Goal: Transaction & Acquisition: Book appointment/travel/reservation

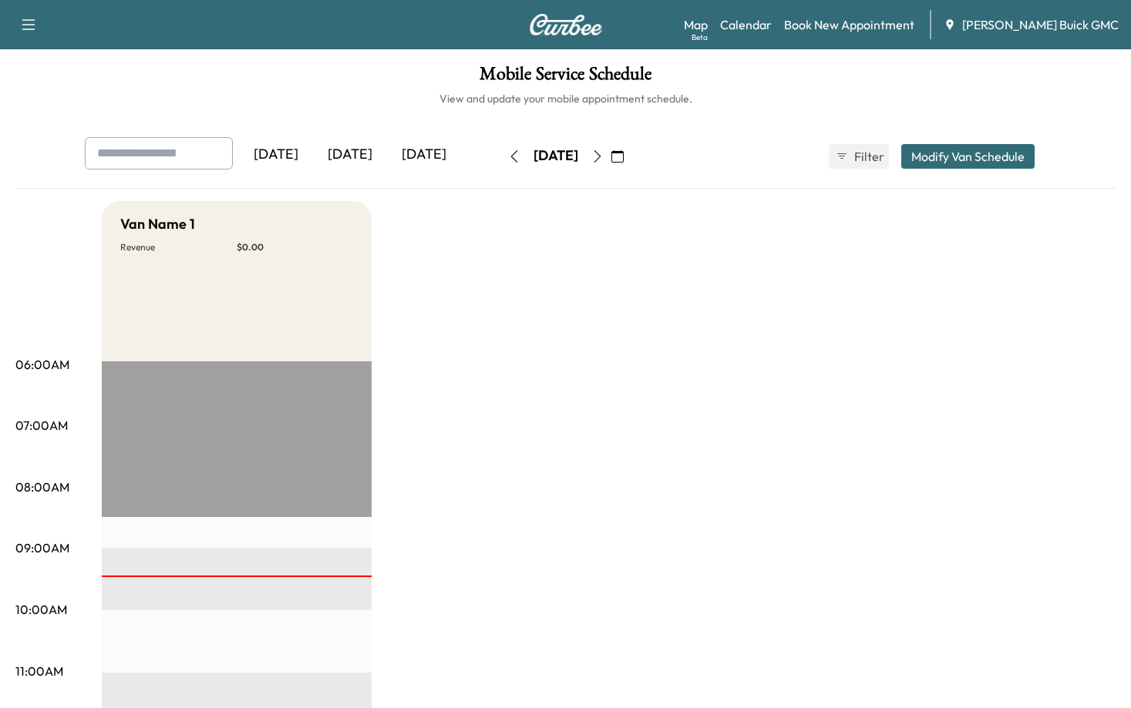
click at [372, 153] on div "[DATE]" at bounding box center [350, 154] width 74 height 35
click at [368, 153] on div "[DATE]" at bounding box center [350, 154] width 74 height 35
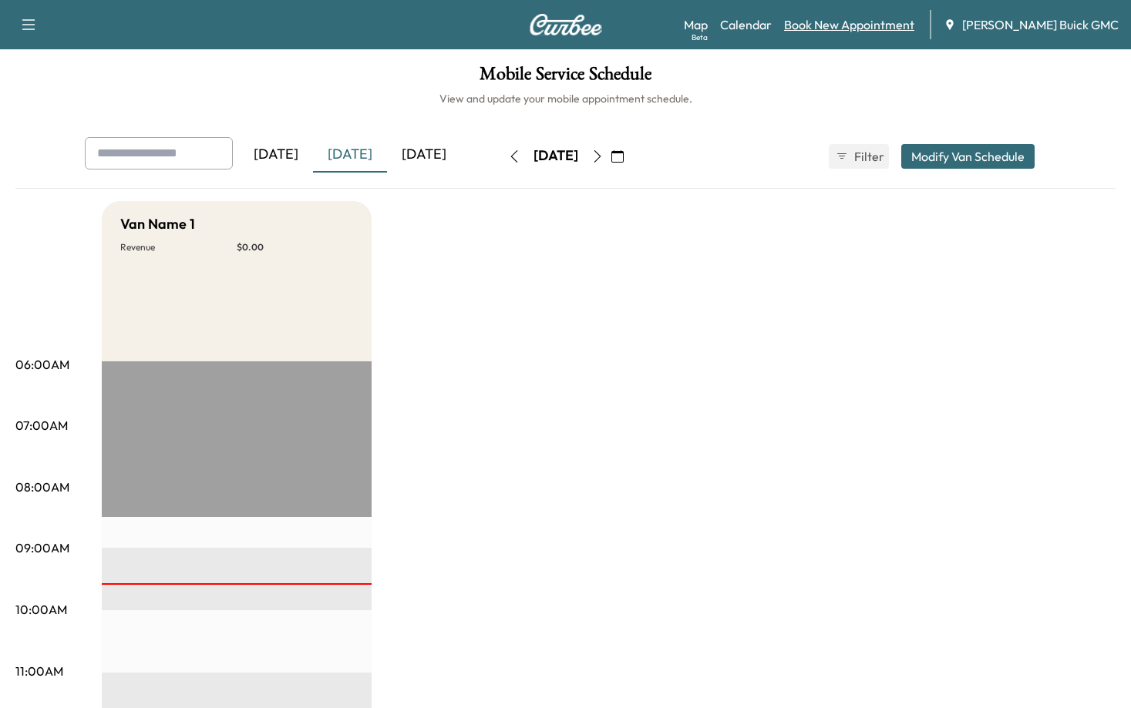
click at [877, 19] on link "Book New Appointment" at bounding box center [849, 24] width 130 height 18
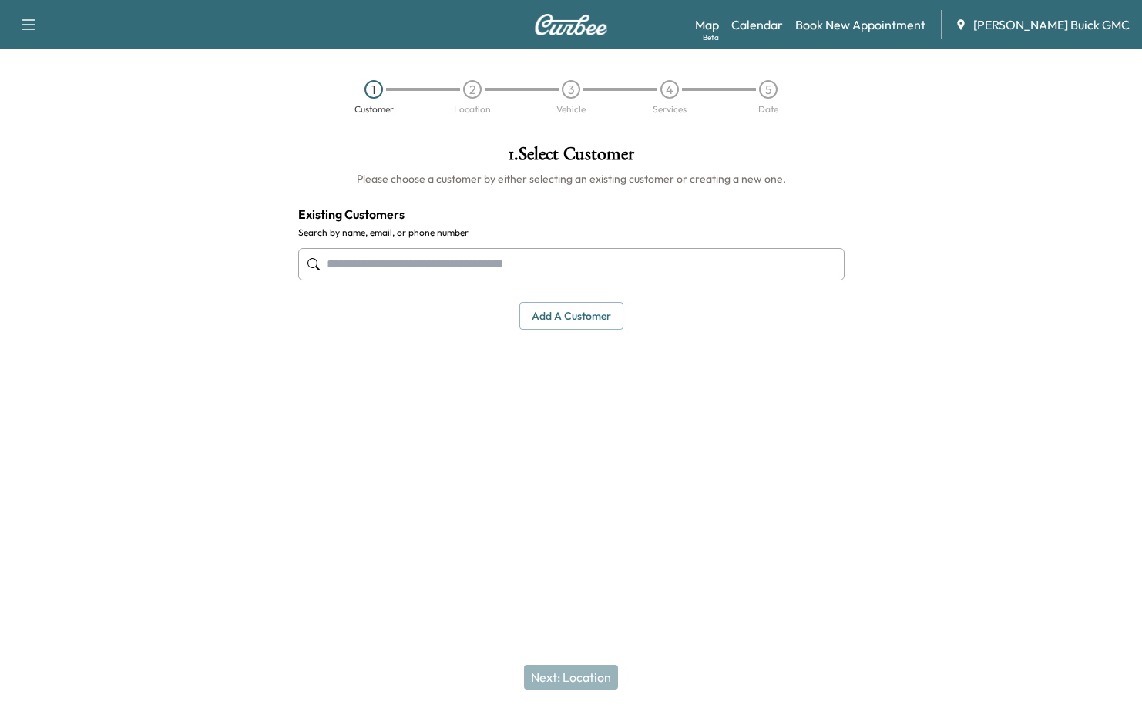
click at [524, 283] on div at bounding box center [571, 264] width 547 height 51
click at [500, 267] on input "text" at bounding box center [571, 264] width 547 height 32
drag, startPoint x: 387, startPoint y: 255, endPoint x: 395, endPoint y: 259, distance: 8.6
click at [388, 255] on input "text" at bounding box center [571, 264] width 547 height 32
paste input "**********"
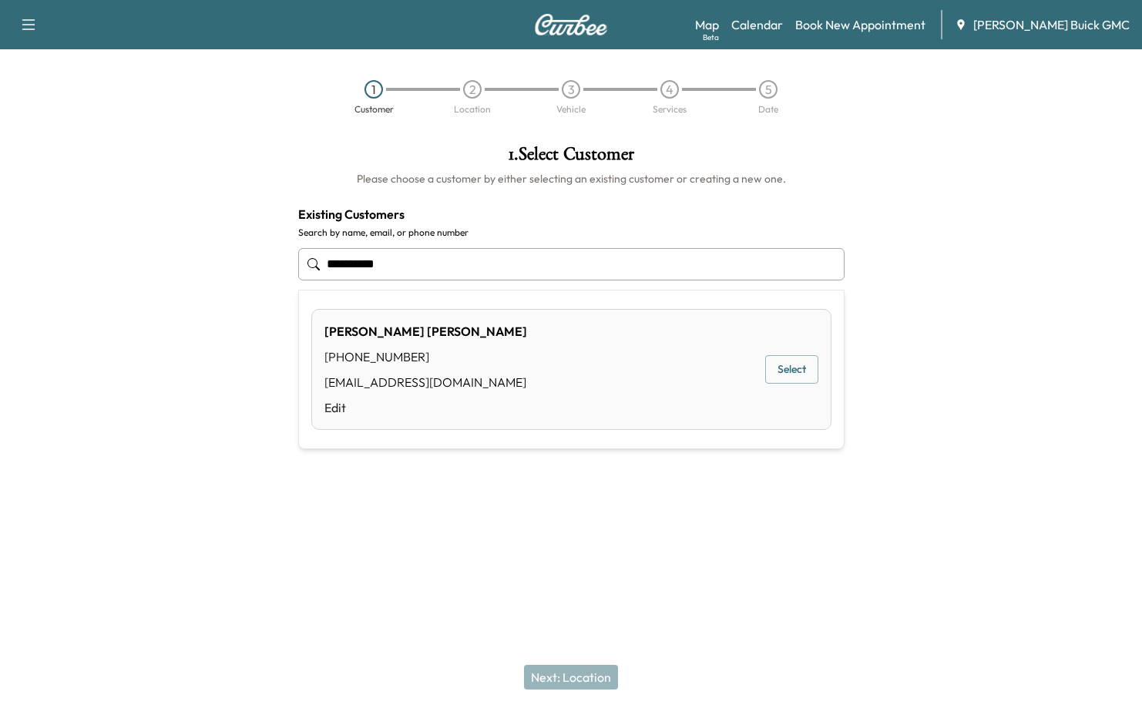
click at [797, 362] on button "Select" at bounding box center [791, 369] width 53 height 29
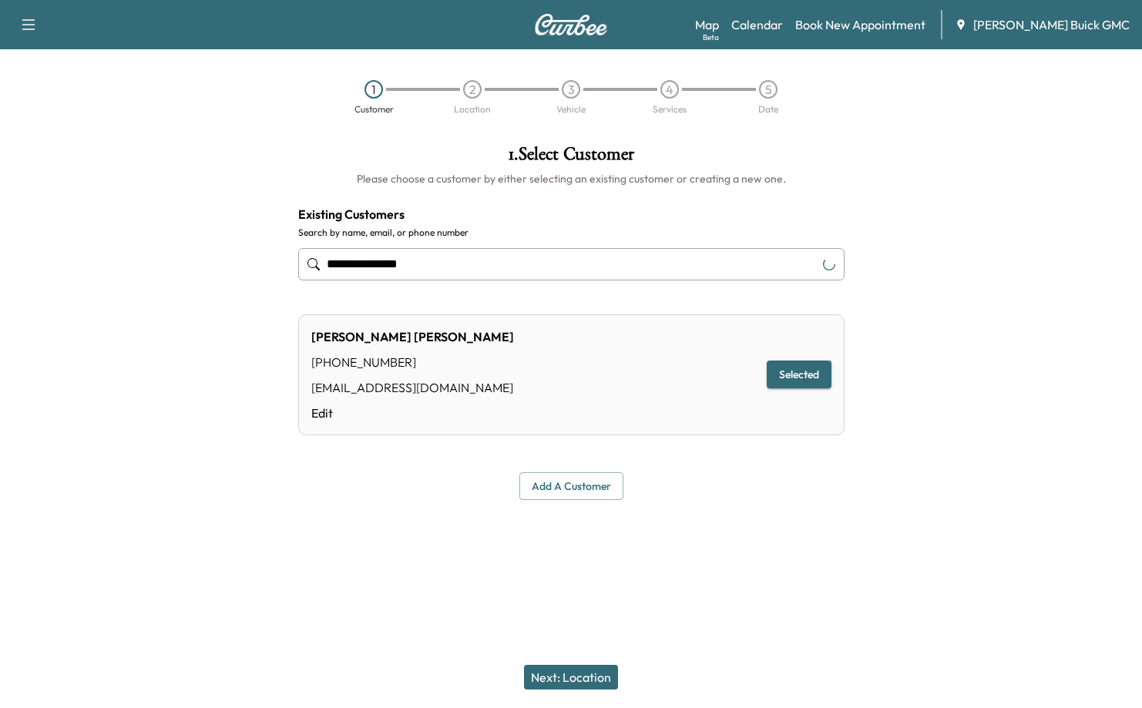
type input "**********"
click at [563, 675] on button "Next: Location" at bounding box center [571, 677] width 94 height 25
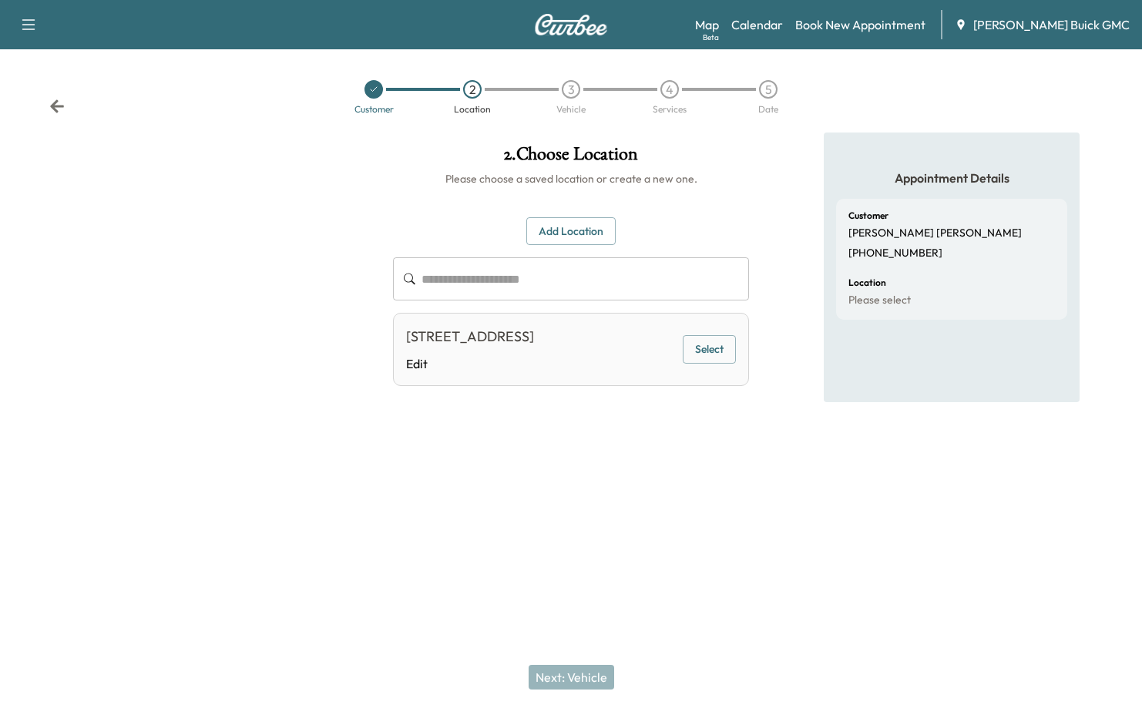
click at [571, 230] on button "Add Location" at bounding box center [570, 231] width 89 height 29
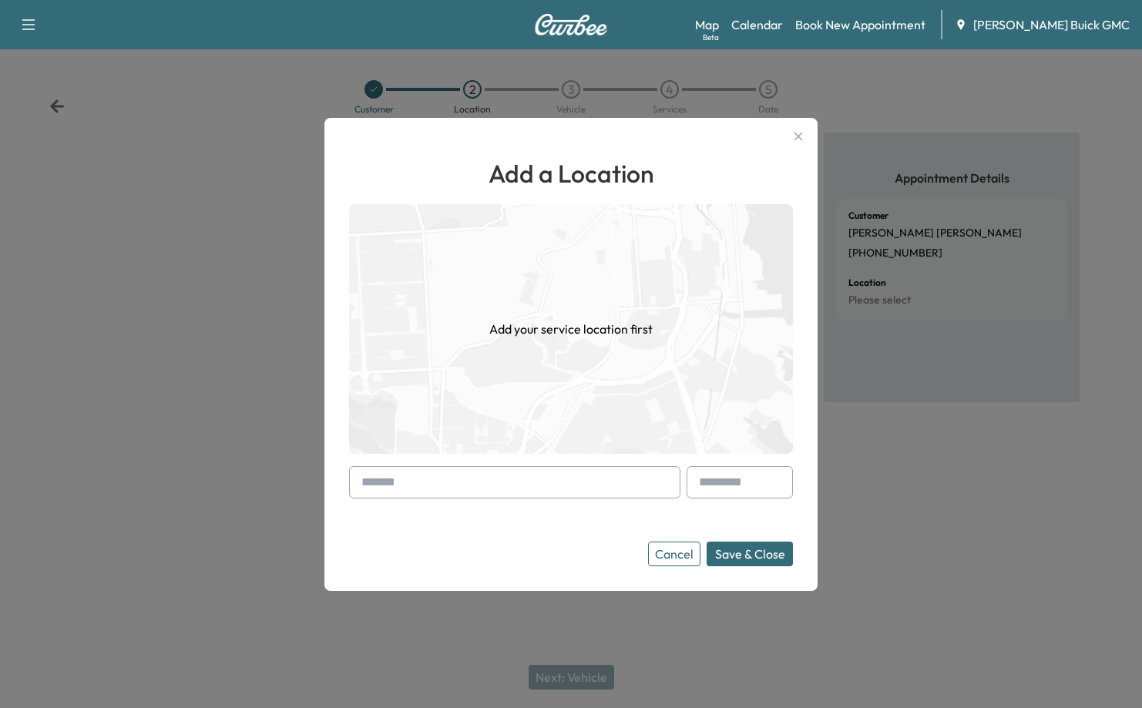
click at [668, 553] on button "Cancel" at bounding box center [674, 554] width 52 height 25
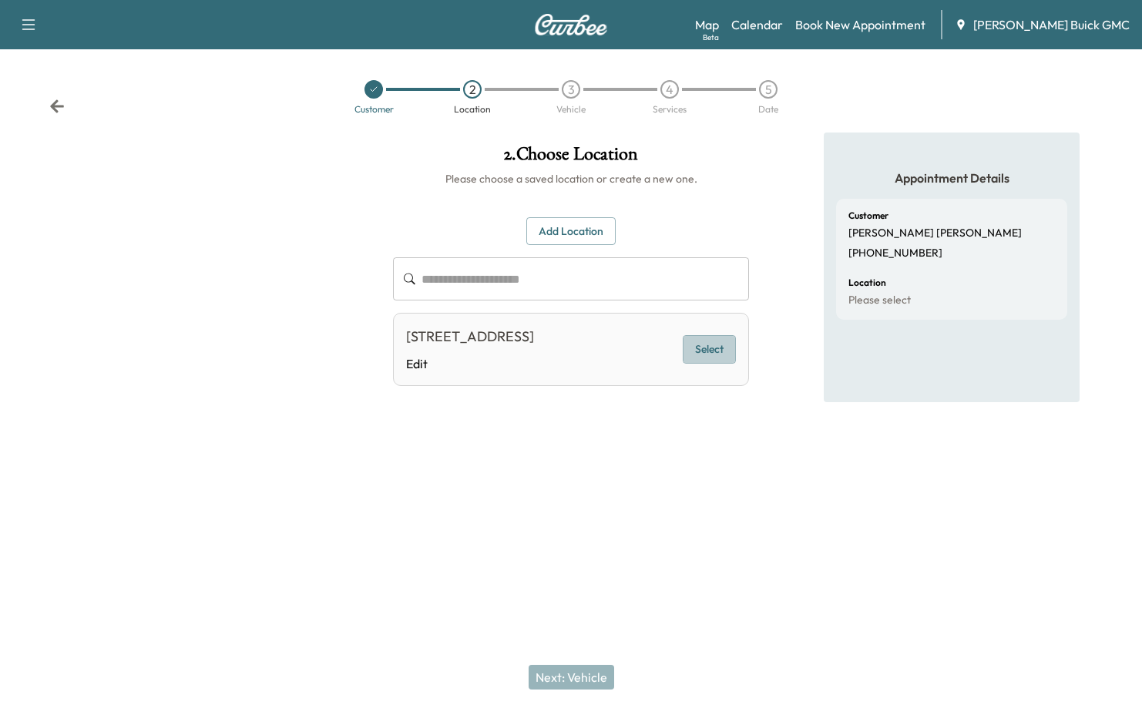
click at [710, 349] on button "Select" at bounding box center [709, 349] width 53 height 29
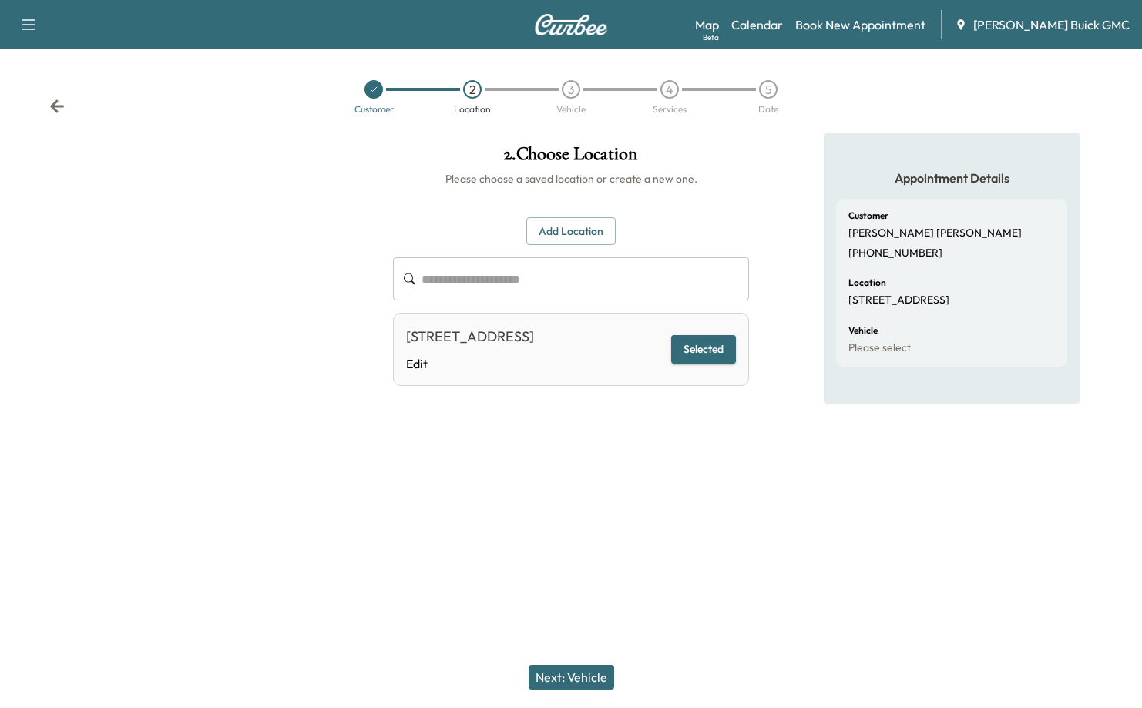
click at [575, 674] on button "Next: Vehicle" at bounding box center [572, 677] width 86 height 25
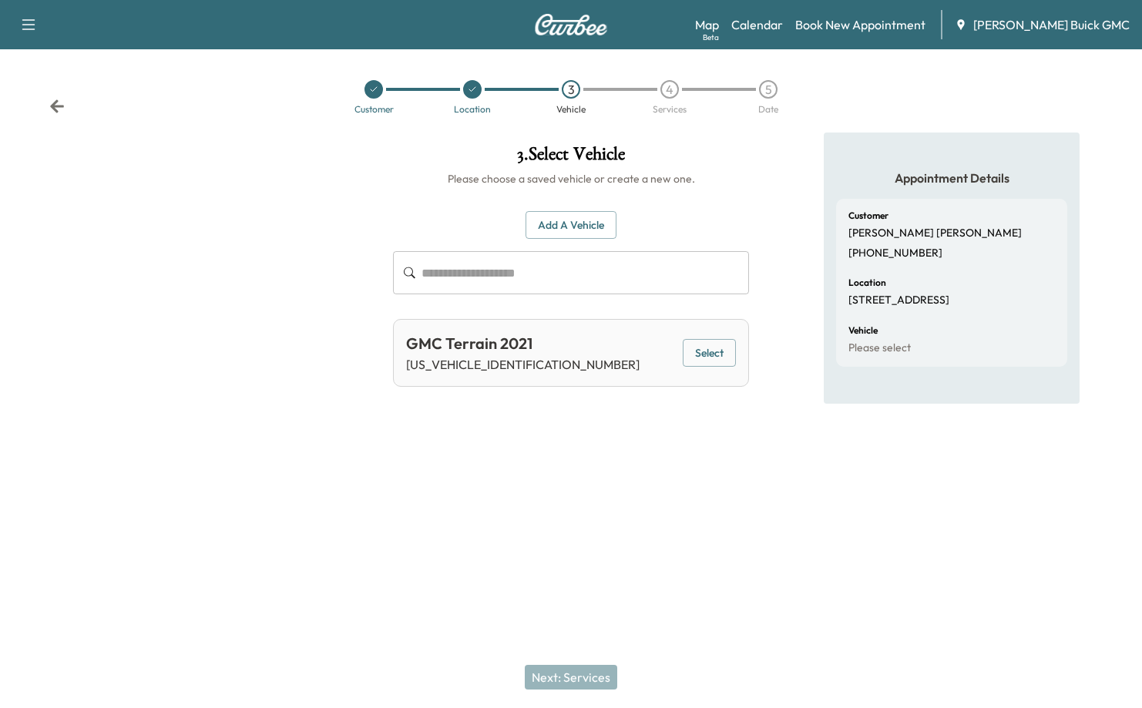
click at [719, 348] on button "Select" at bounding box center [709, 353] width 53 height 29
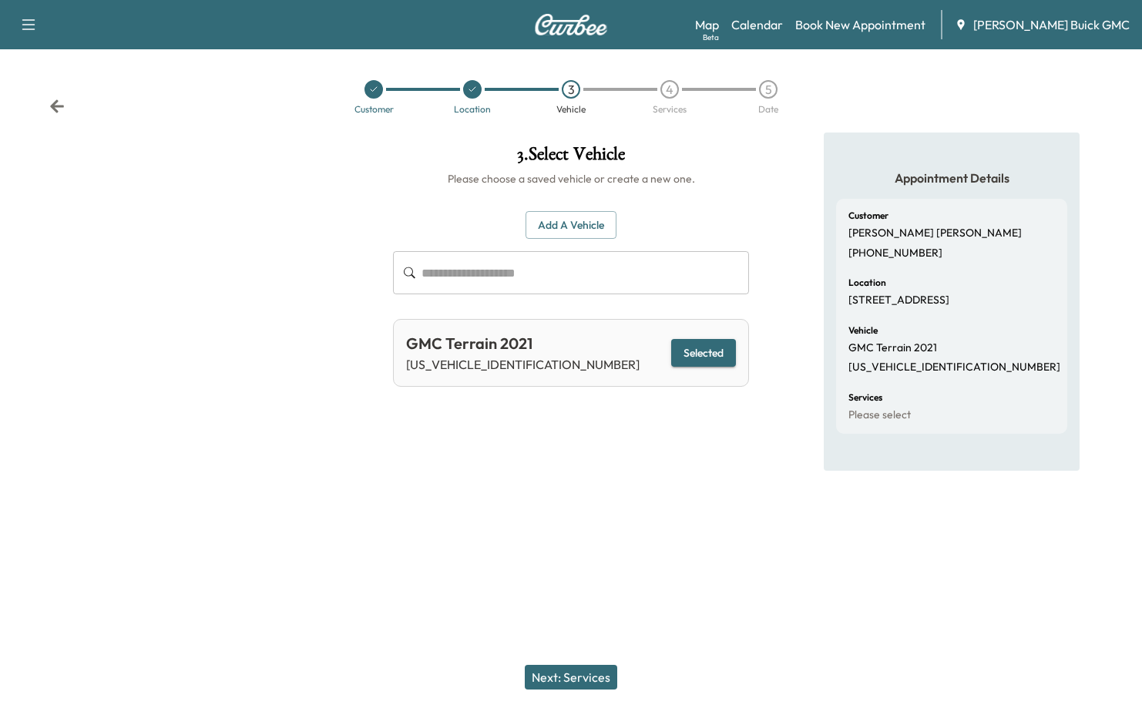
click at [593, 673] on button "Next: Services" at bounding box center [571, 677] width 92 height 25
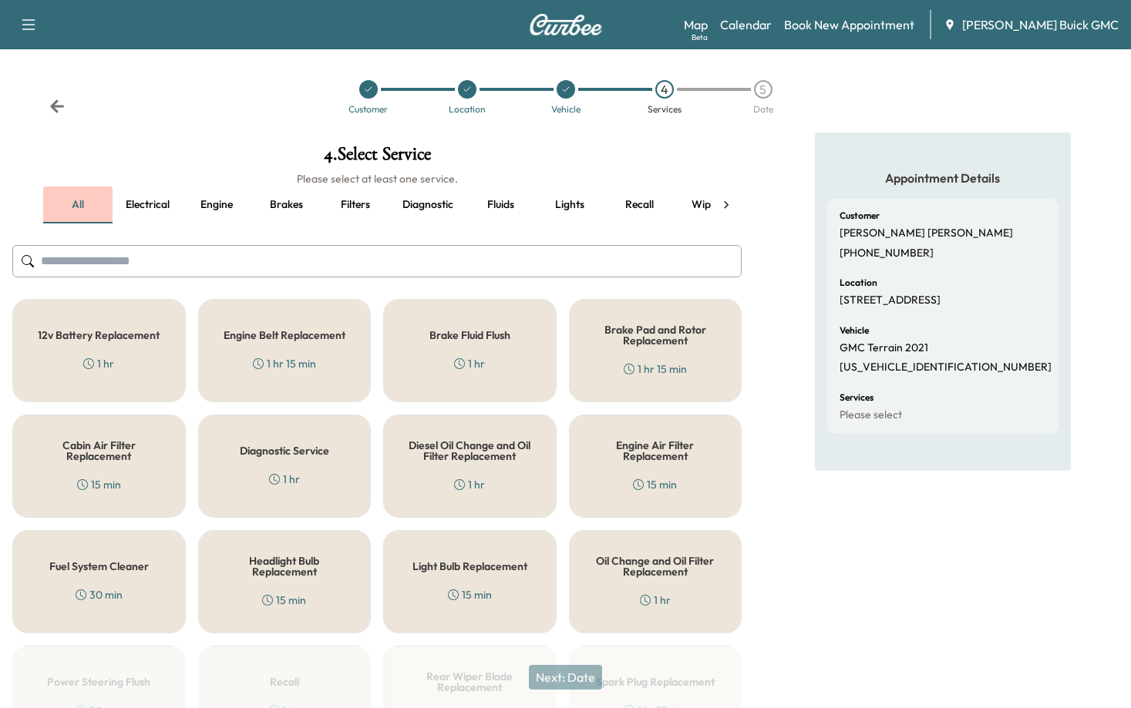
click at [73, 207] on button "all" at bounding box center [77, 205] width 69 height 37
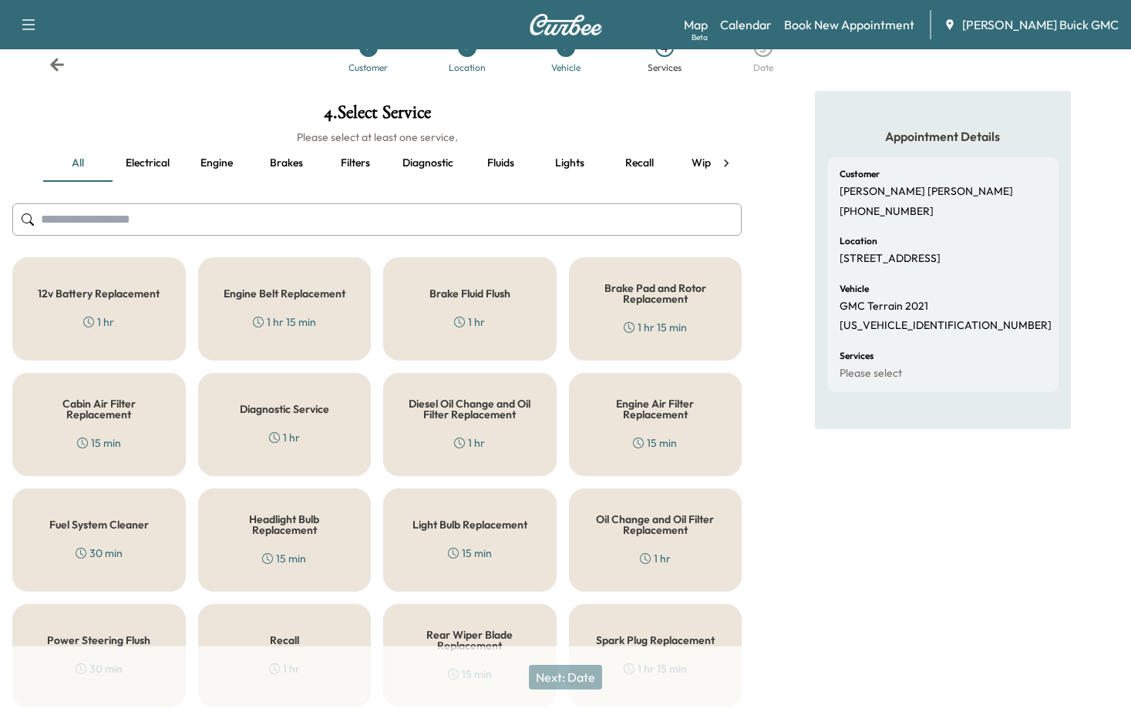
scroll to position [77, 0]
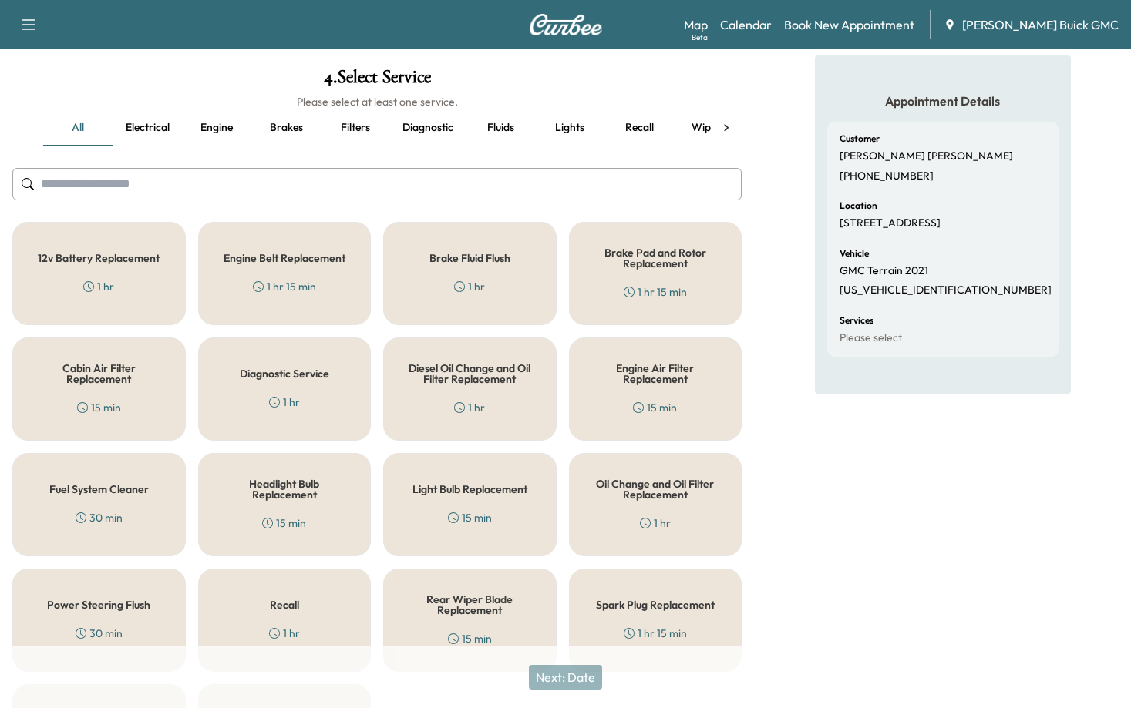
click at [309, 372] on h5 "Diagnostic Service" at bounding box center [284, 373] width 89 height 11
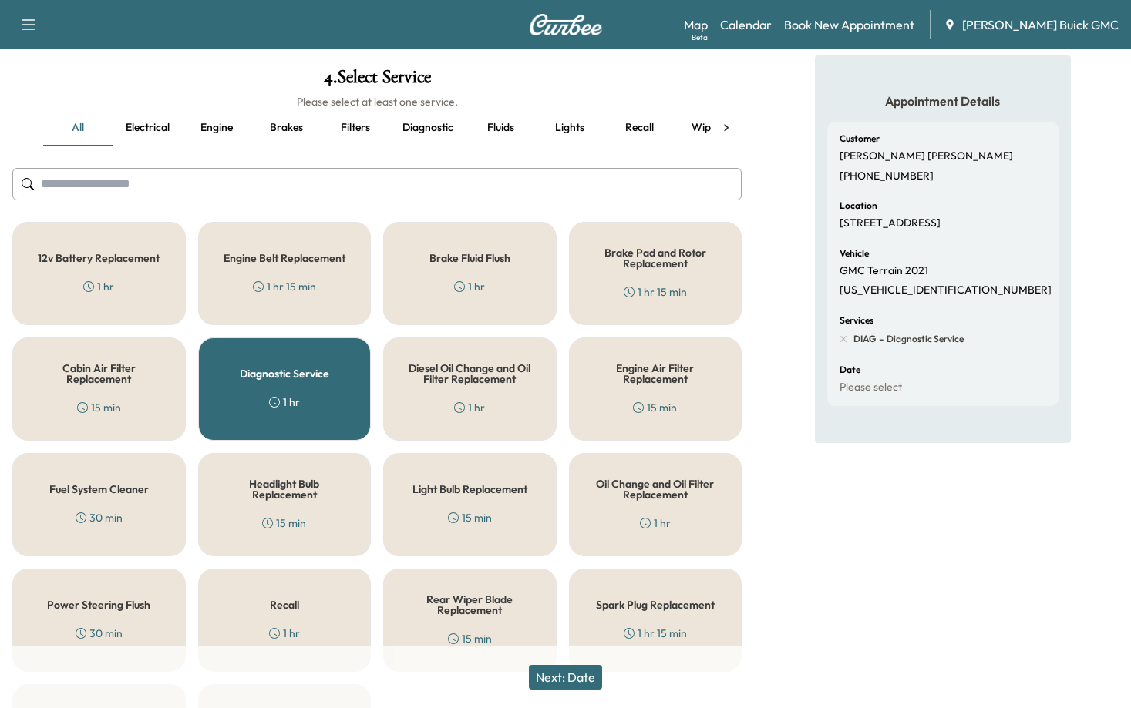
click at [600, 678] on button "Next: Date" at bounding box center [565, 677] width 73 height 25
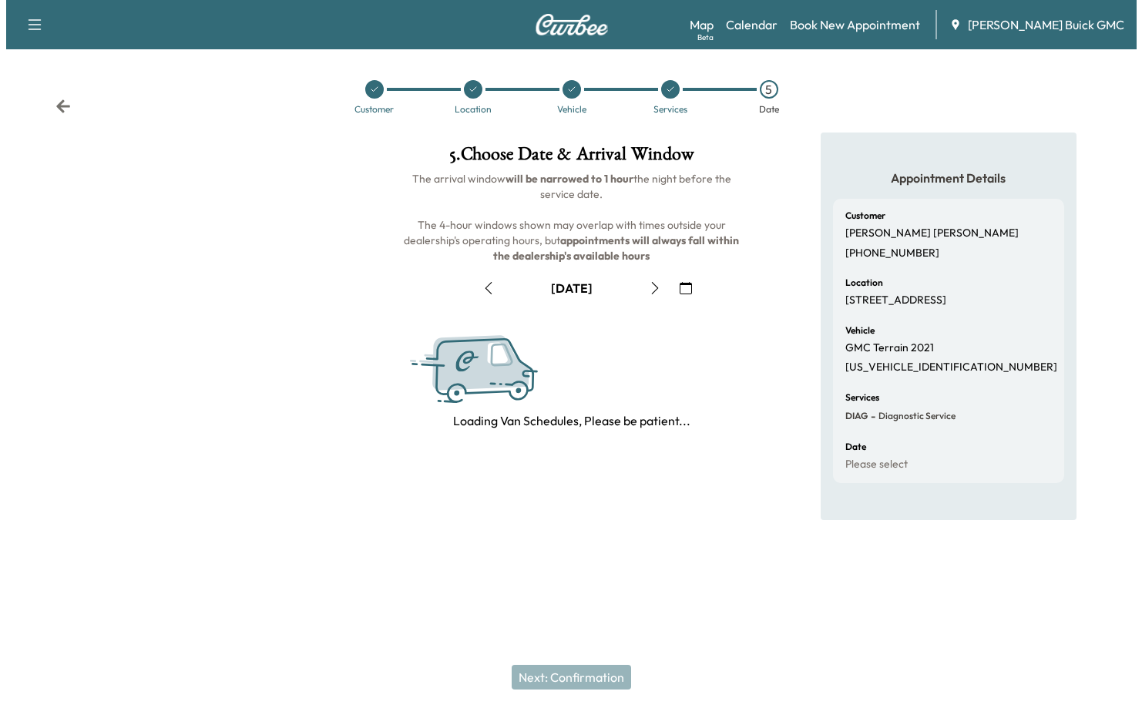
scroll to position [0, 0]
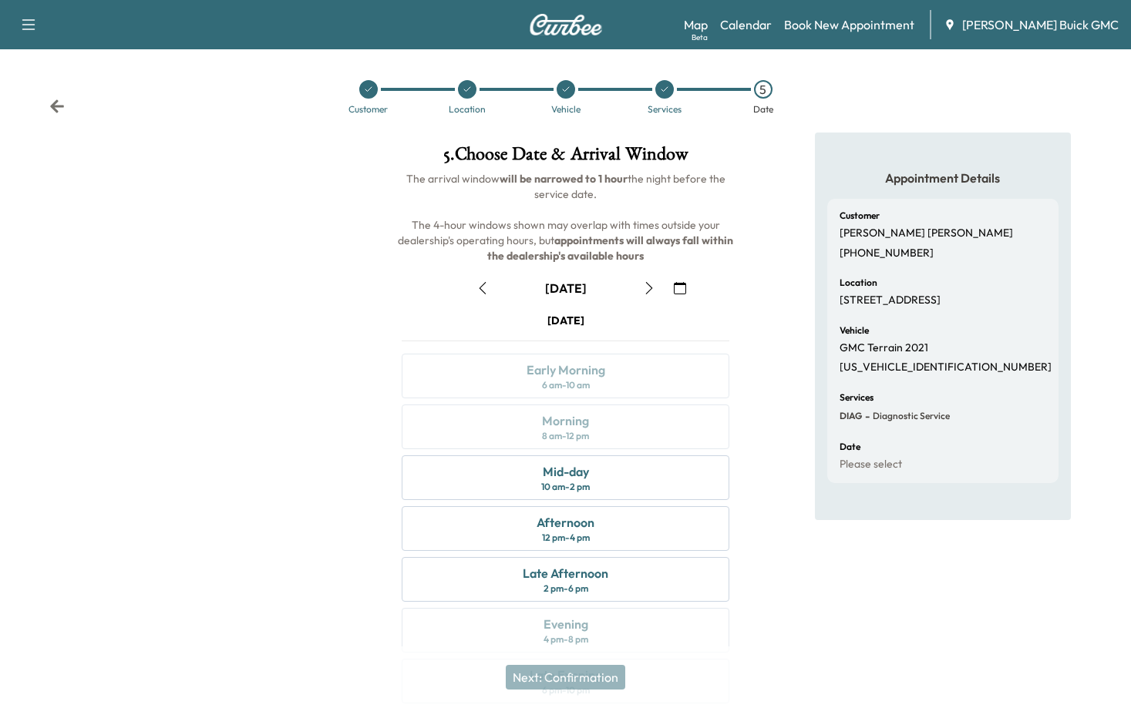
click at [488, 291] on icon "button" at bounding box center [482, 288] width 12 height 12
click at [597, 434] on div "Morning 8 am - 12 pm" at bounding box center [566, 427] width 328 height 45
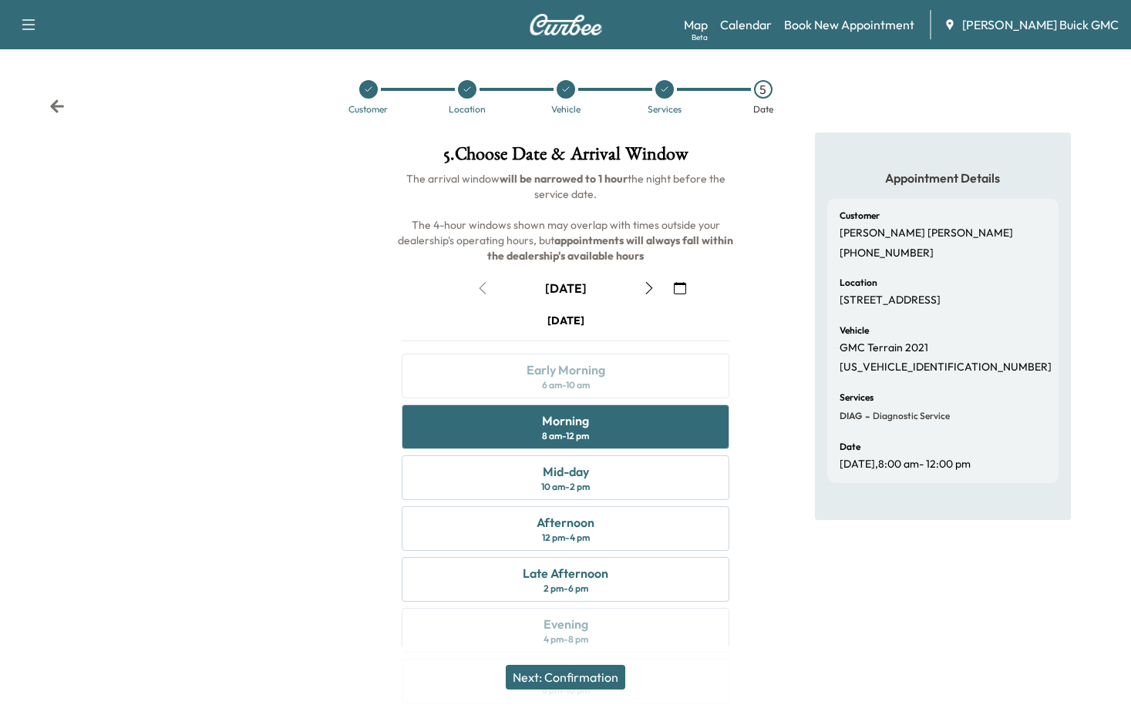
click at [605, 672] on button "Next: Confirmation" at bounding box center [565, 677] width 119 height 25
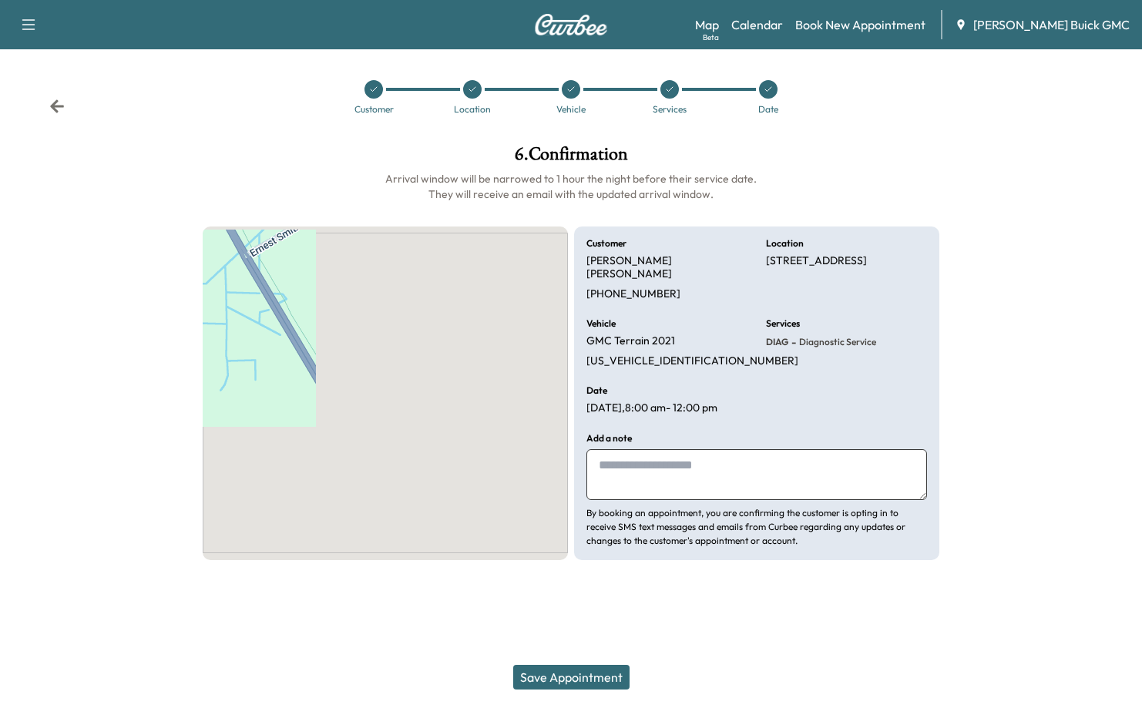
click at [684, 449] on textarea at bounding box center [757, 474] width 341 height 51
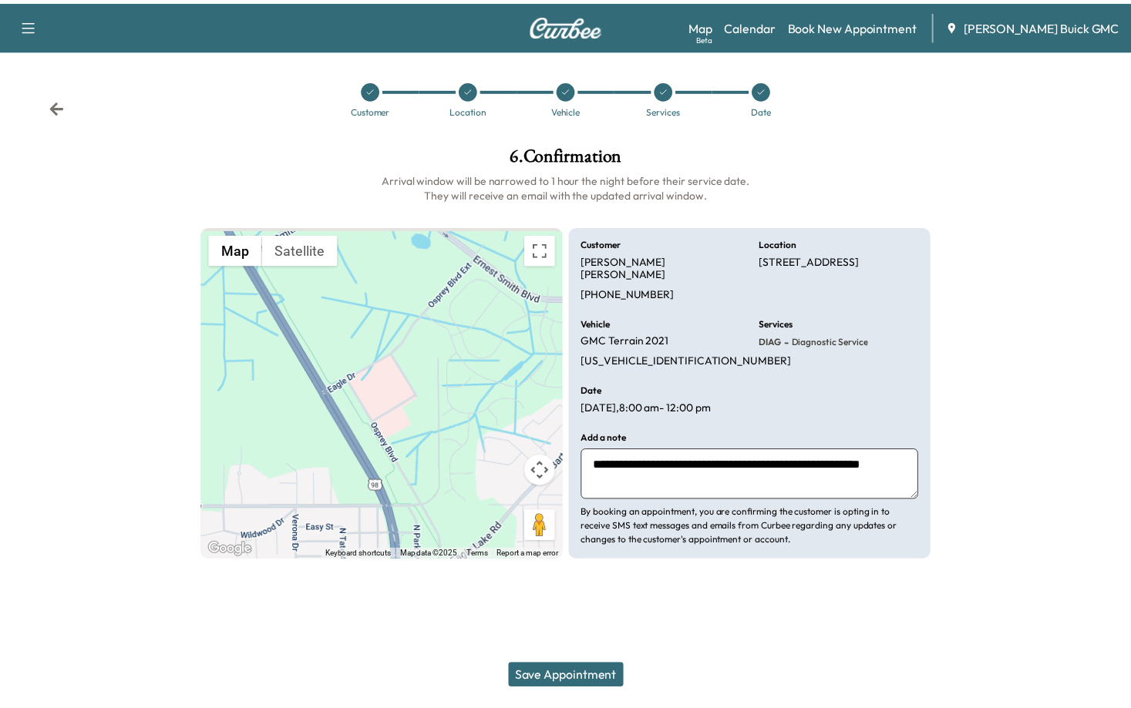
scroll to position [12, 0]
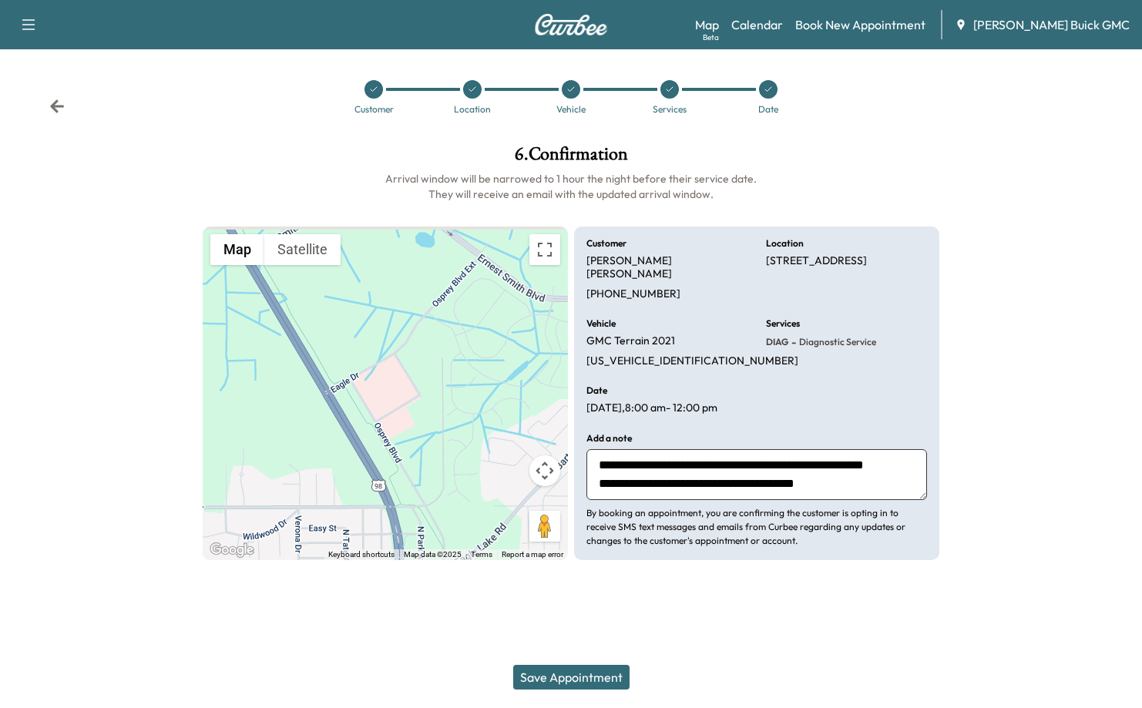
type textarea "**********"
click at [614, 683] on button "Save Appointment" at bounding box center [571, 677] width 116 height 25
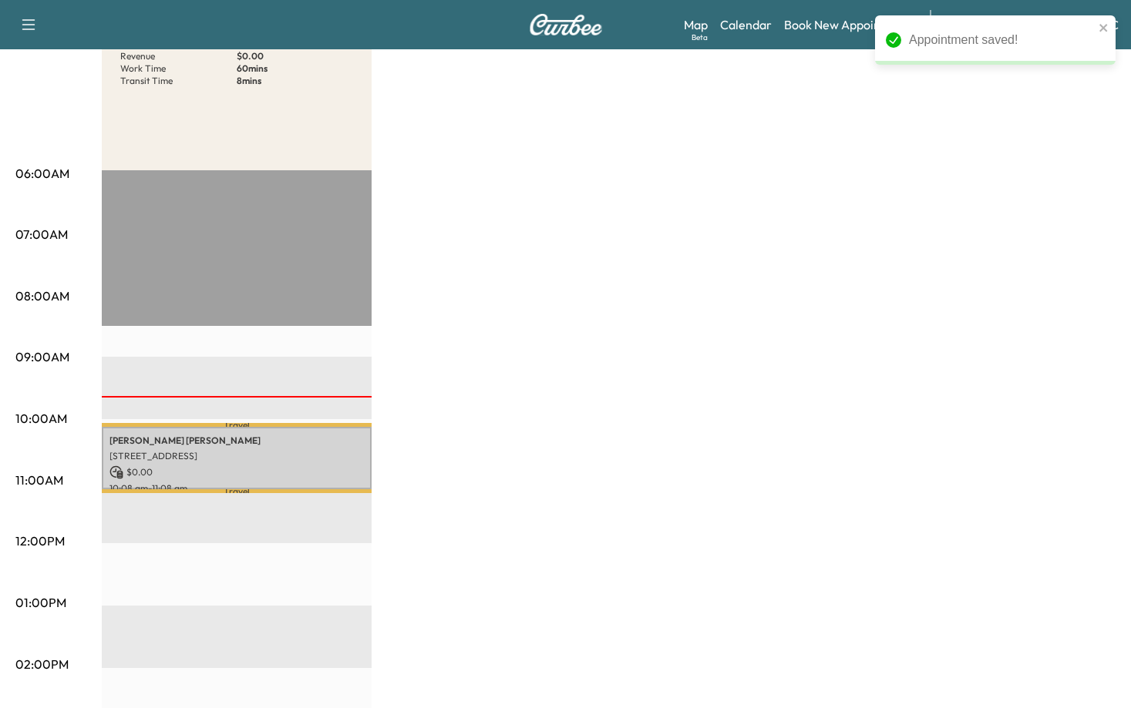
scroll to position [231, 0]
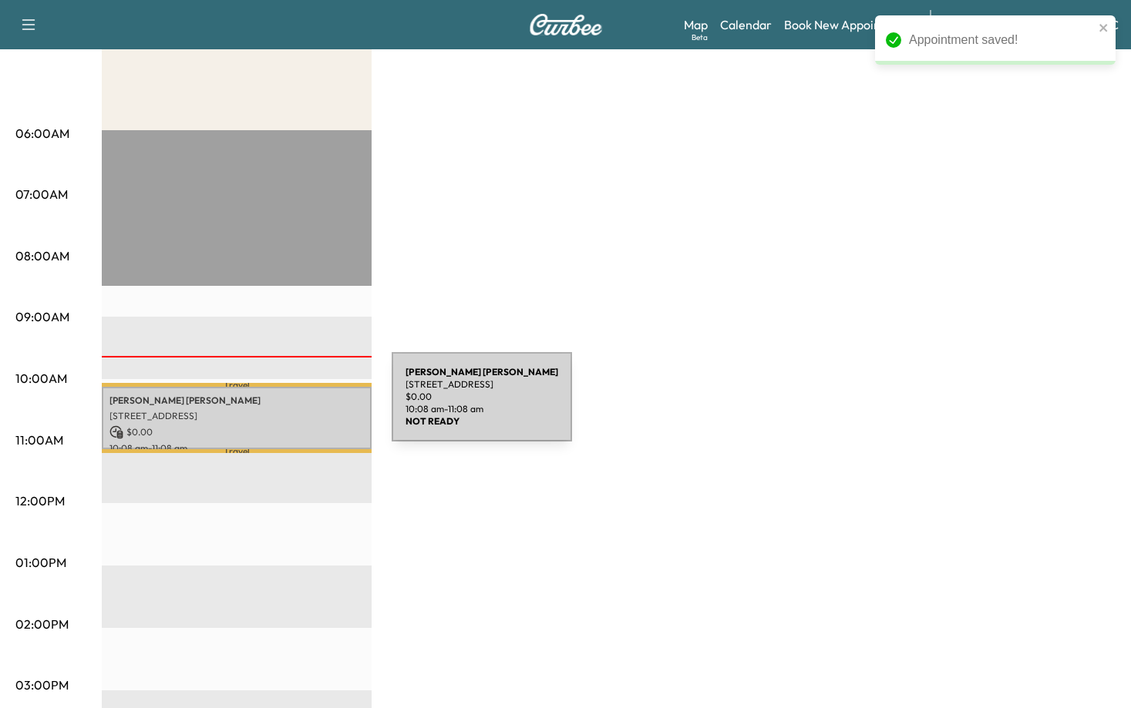
click at [276, 406] on div "[PERSON_NAME] [STREET_ADDRESS] $ 0.00 10:08 am - 11:08 am" at bounding box center [237, 418] width 270 height 62
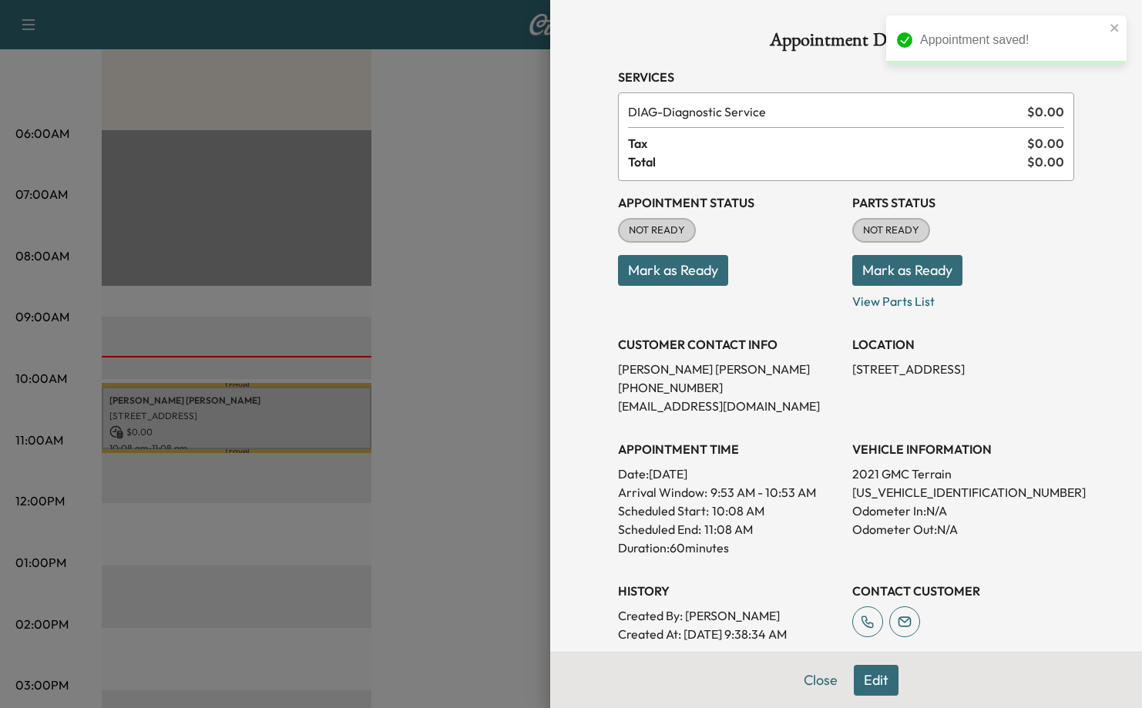
click at [684, 274] on button "Mark as Ready" at bounding box center [673, 270] width 110 height 31
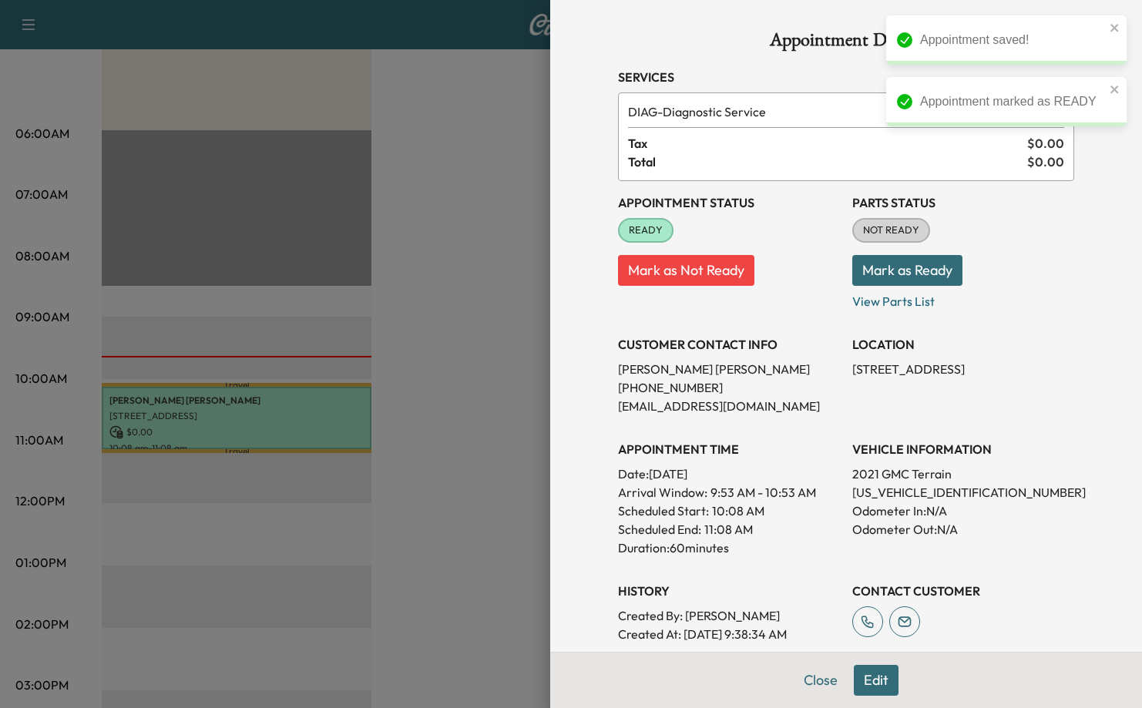
click at [866, 276] on button "Mark as Ready" at bounding box center [908, 270] width 110 height 31
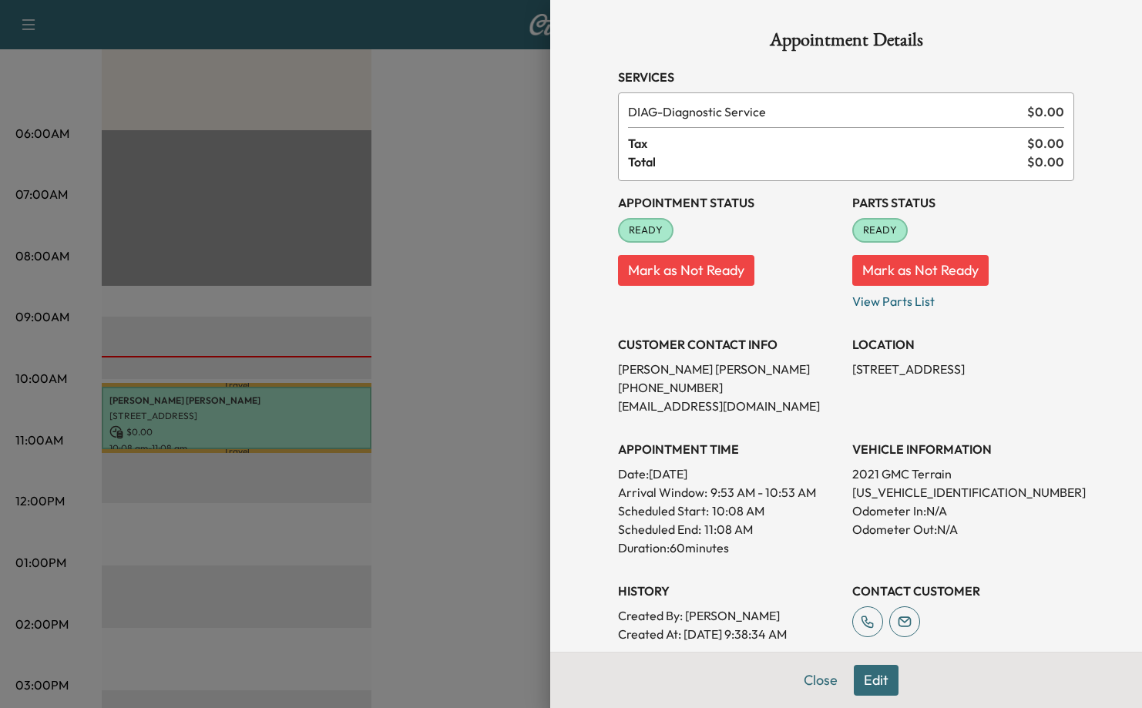
click at [456, 378] on div at bounding box center [571, 354] width 1142 height 708
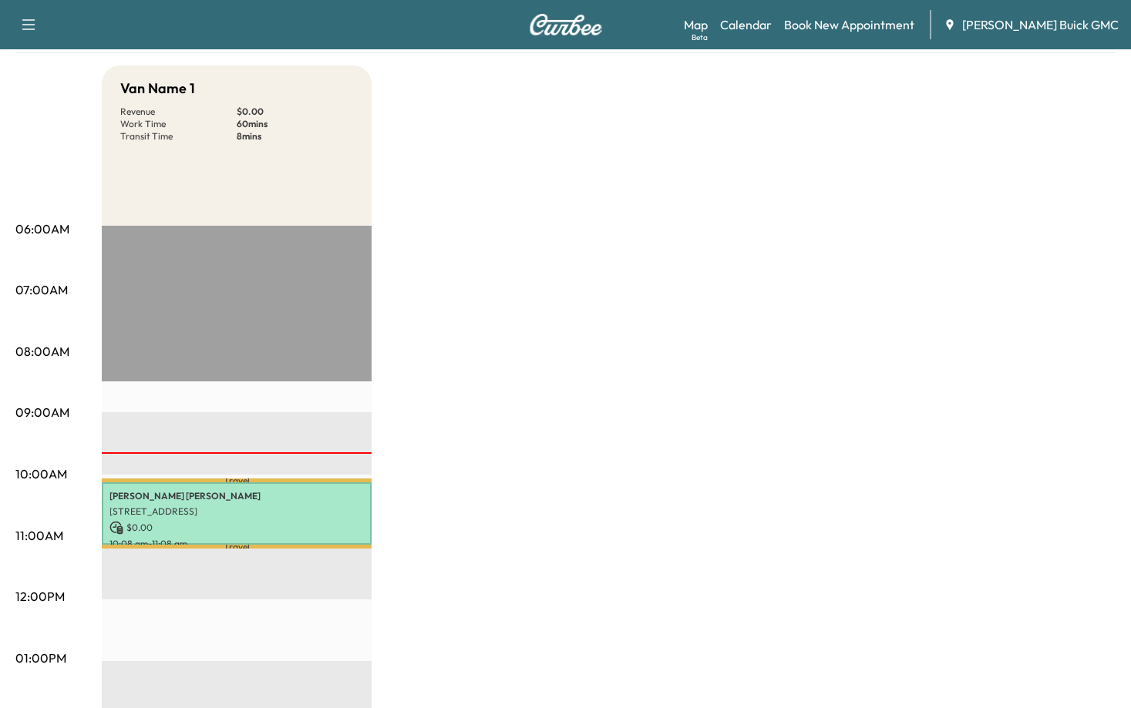
scroll to position [0, 0]
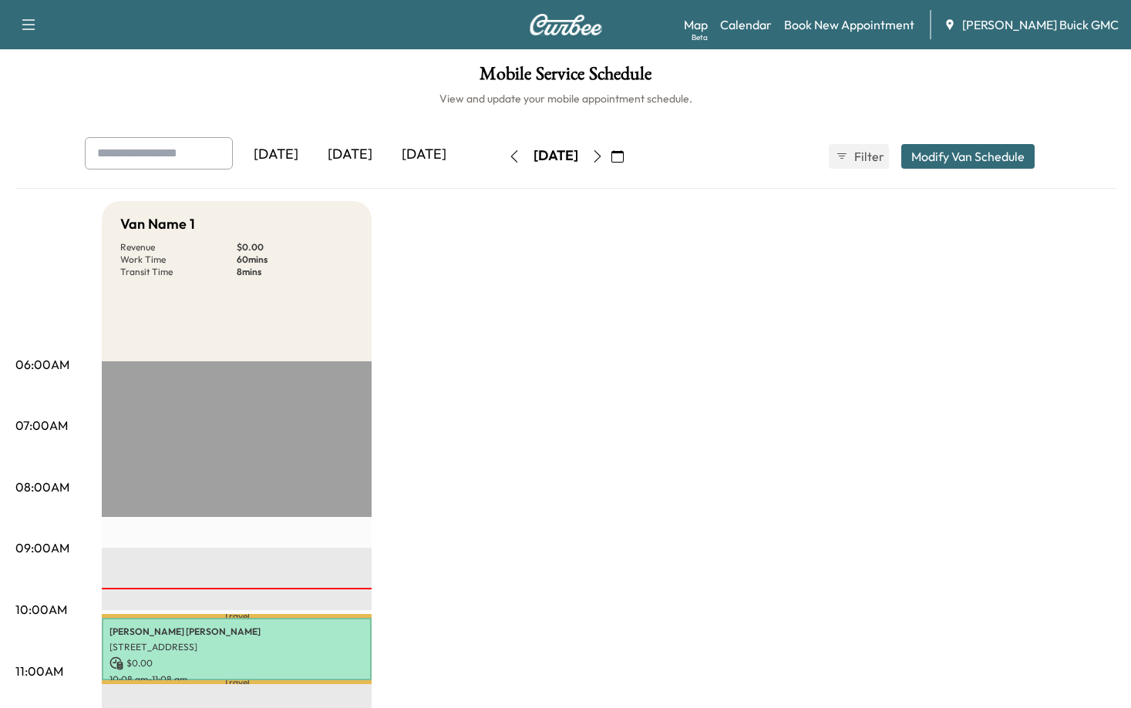
click at [354, 150] on div "[DATE]" at bounding box center [350, 154] width 74 height 35
drag, startPoint x: 931, startPoint y: 102, endPoint x: 874, endPoint y: 108, distance: 57.4
click at [931, 102] on h6 "View and update your mobile appointment schedule." at bounding box center [565, 98] width 1100 height 15
click at [914, 17] on link "Book New Appointment" at bounding box center [849, 24] width 130 height 18
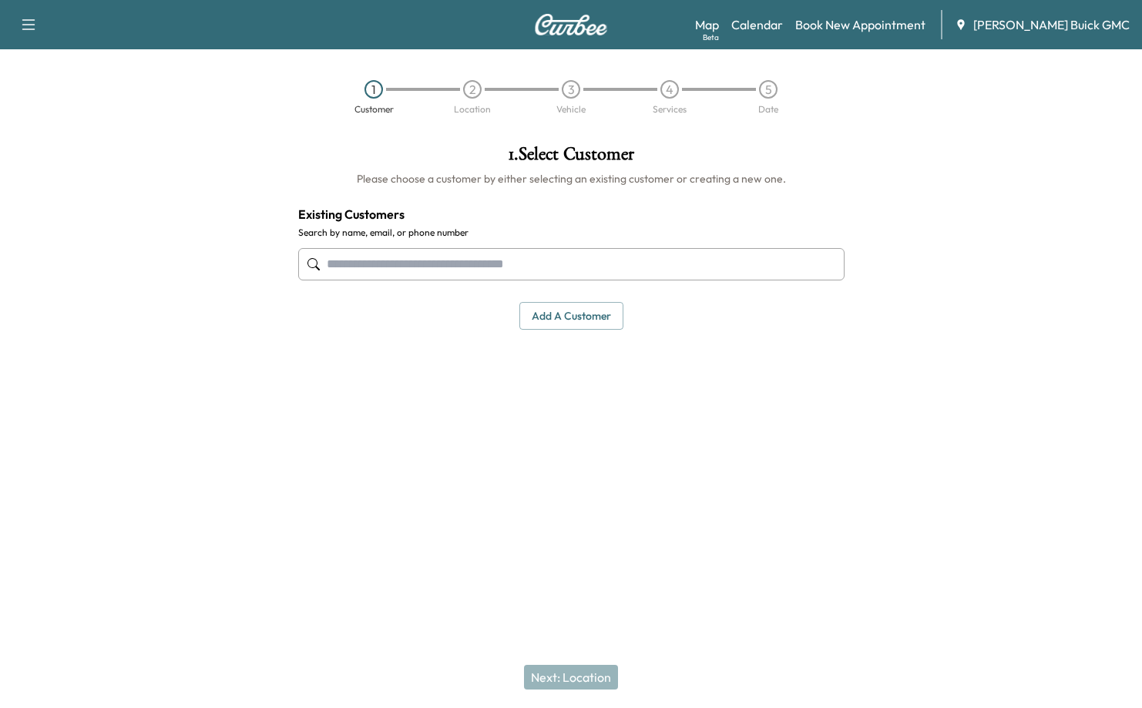
click at [539, 261] on input "text" at bounding box center [571, 264] width 547 height 32
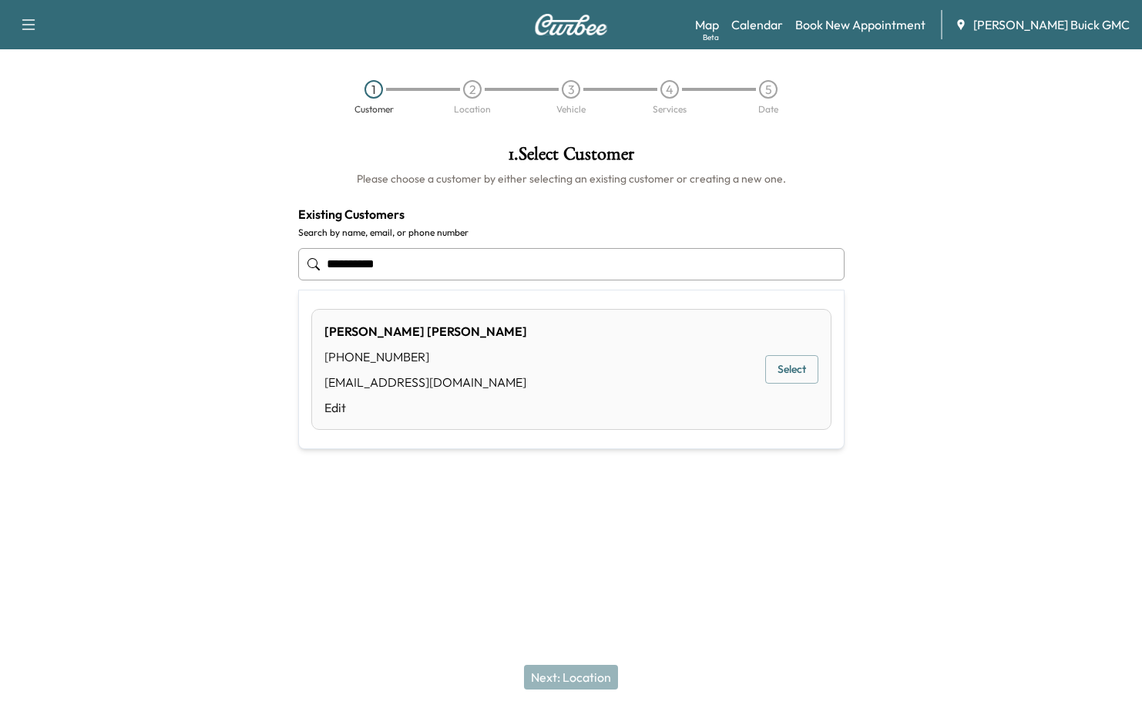
click at [546, 275] on input "**********" at bounding box center [571, 264] width 547 height 32
click at [545, 273] on input "**********" at bounding box center [571, 264] width 547 height 32
type input "**********"
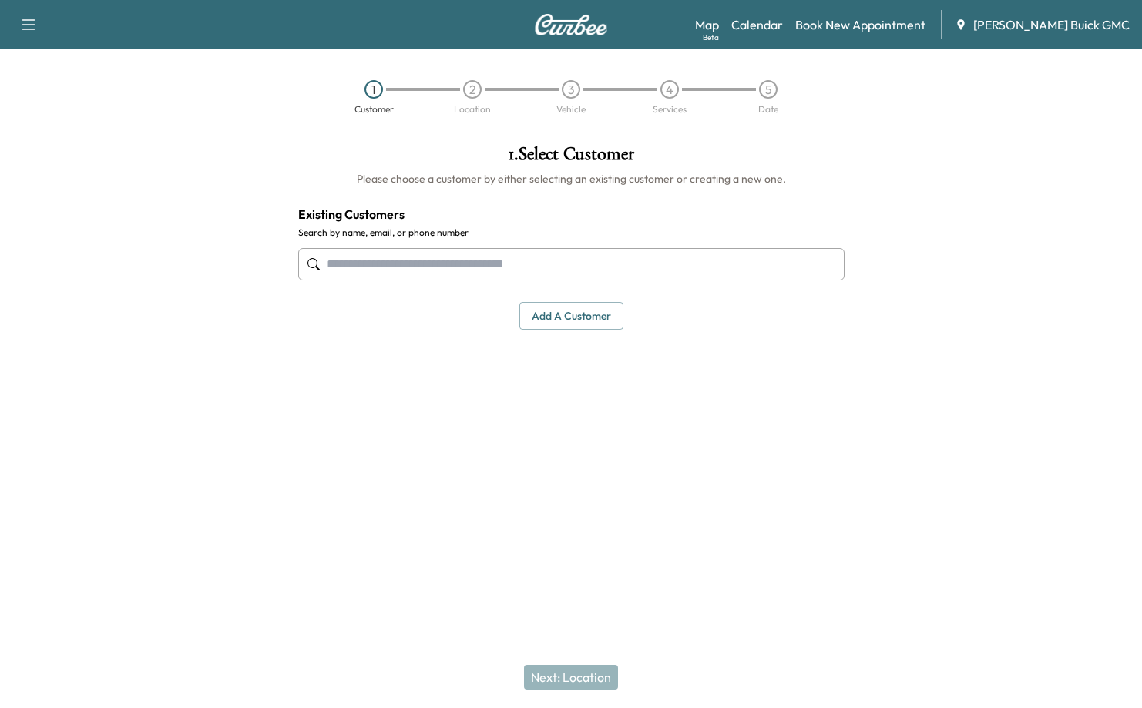
click at [483, 258] on input "text" at bounding box center [571, 264] width 547 height 32
paste input "**********"
type input "**********"
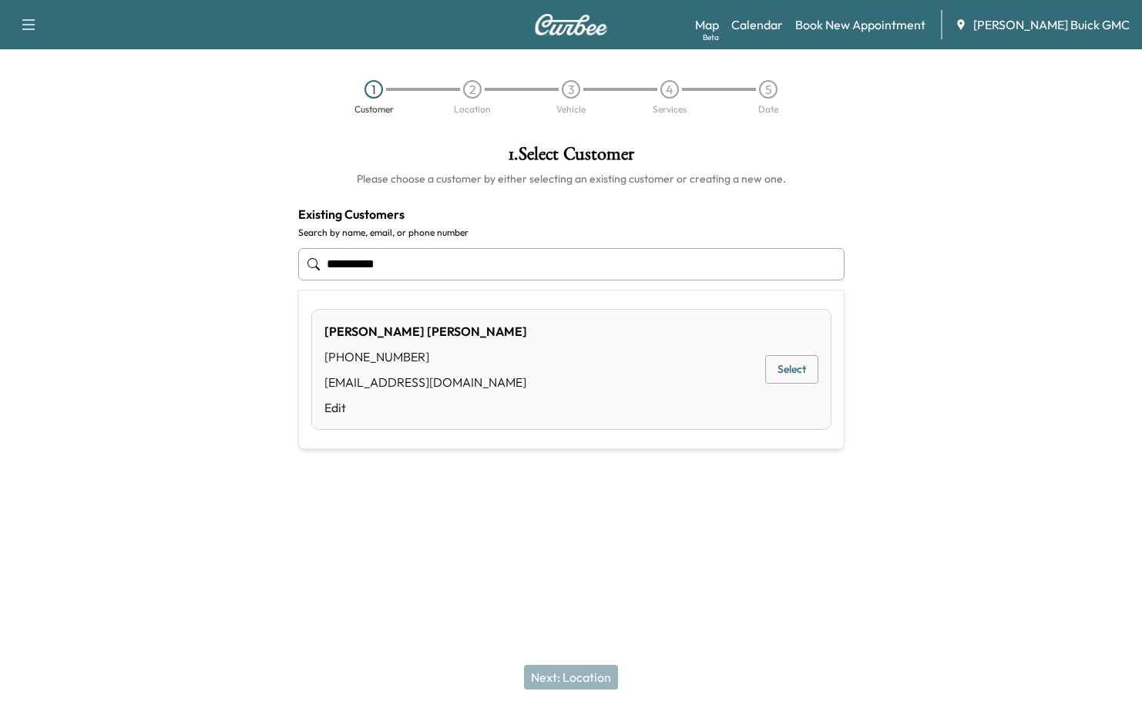
drag, startPoint x: 483, startPoint y: 264, endPoint x: -144, endPoint y: 362, distance: 635.2
click at [0, 362] on html "**********" at bounding box center [571, 354] width 1142 height 708
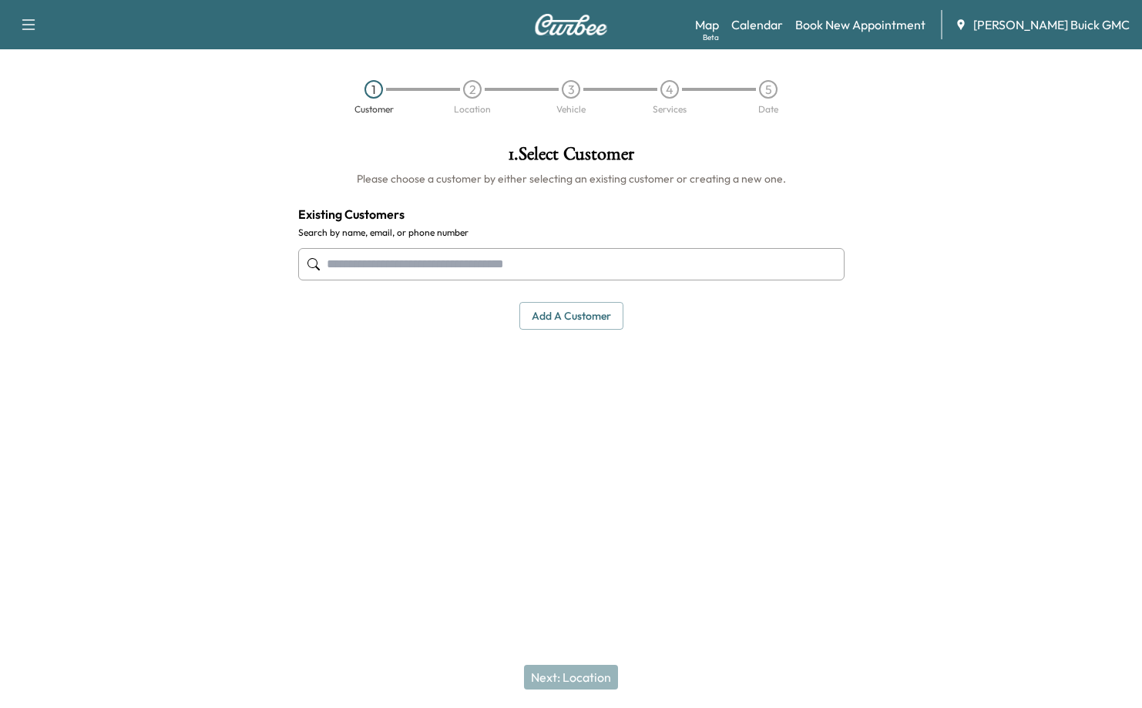
click at [419, 261] on input "text" at bounding box center [571, 264] width 547 height 32
type input "**********"
drag, startPoint x: 419, startPoint y: 261, endPoint x: 253, endPoint y: 267, distance: 165.8
click at [253, 267] on div "**********" at bounding box center [571, 310] width 1142 height 355
click at [452, 263] on input "text" at bounding box center [571, 264] width 547 height 32
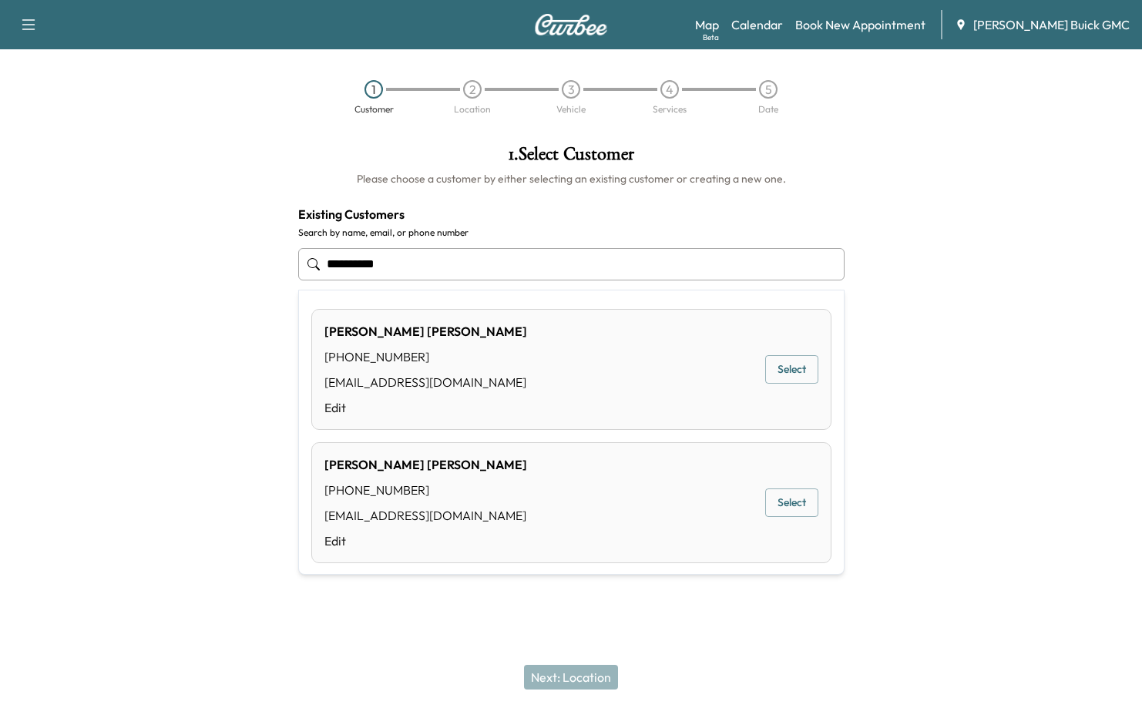
click at [446, 263] on input "**********" at bounding box center [571, 264] width 547 height 32
type input "**********"
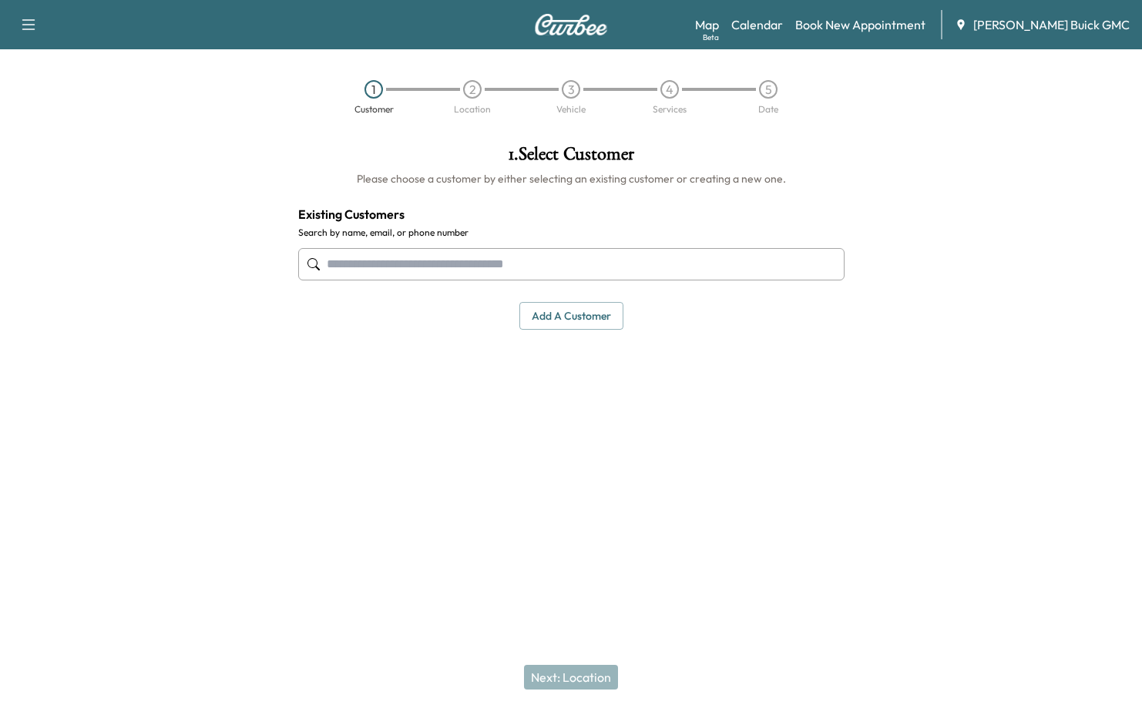
click at [502, 258] on input "text" at bounding box center [571, 264] width 547 height 32
paste input "**********"
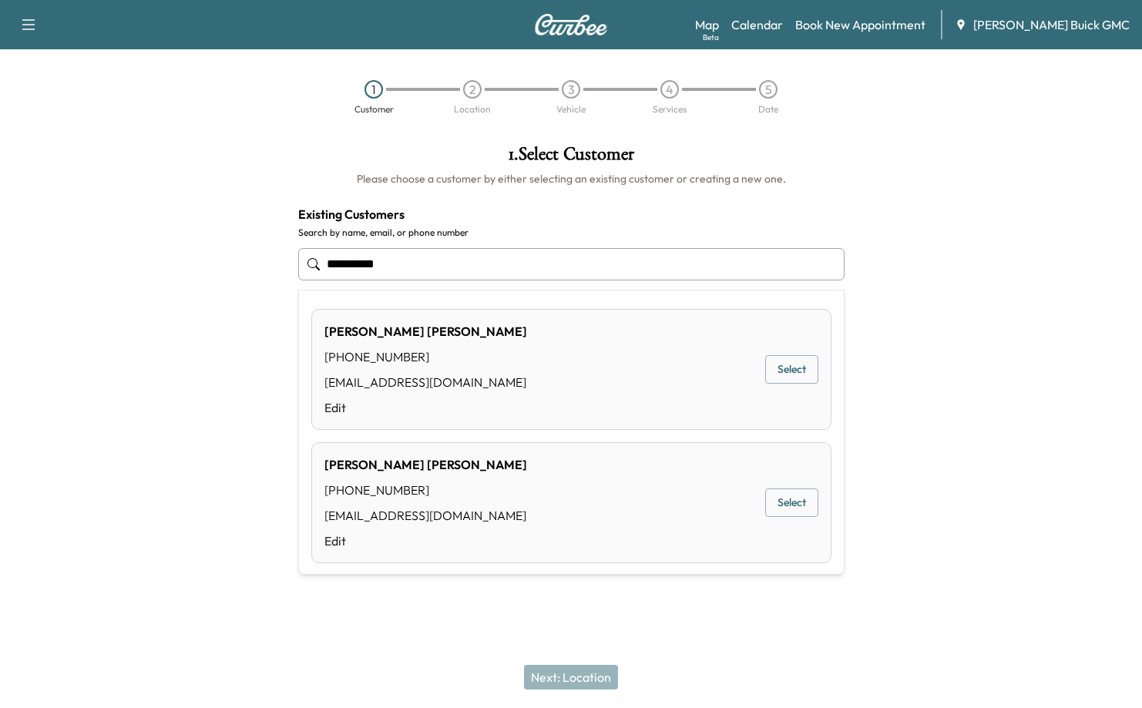
click at [785, 363] on button "Select" at bounding box center [791, 369] width 53 height 29
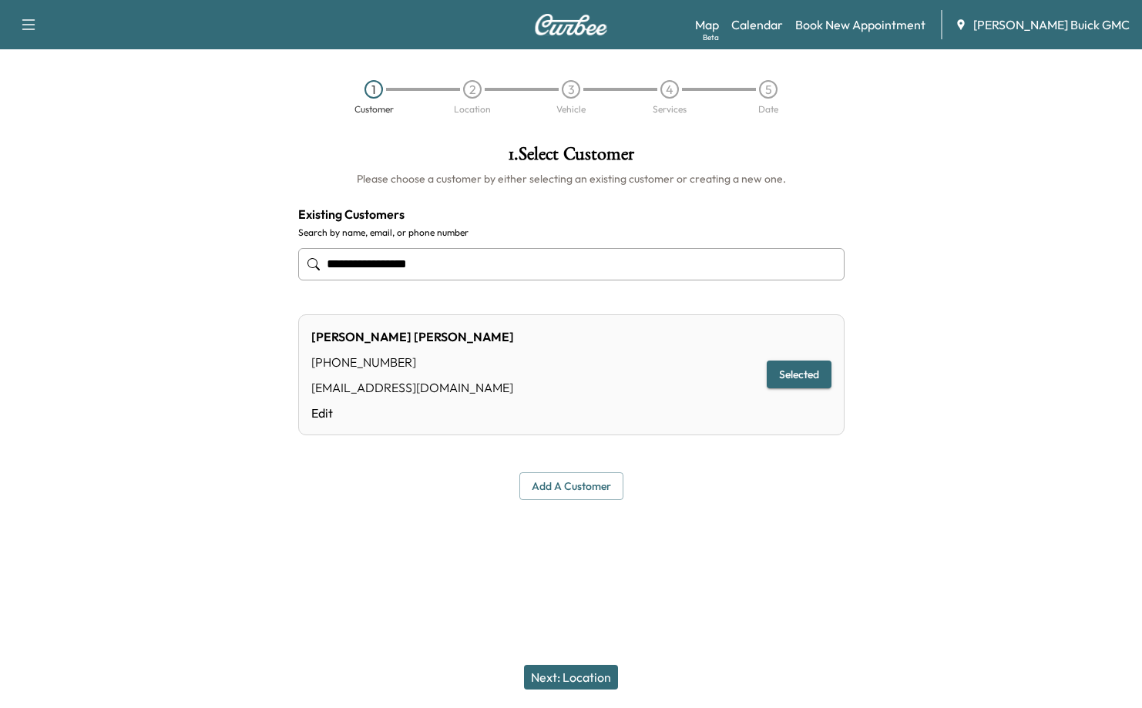
type input "**********"
click at [347, 355] on div "[PHONE_NUMBER]" at bounding box center [412, 362] width 203 height 18
click at [804, 377] on button "Selected" at bounding box center [799, 375] width 65 height 29
click at [315, 352] on div "[PERSON_NAME] [PHONE_NUMBER] [EMAIL_ADDRESS][DOMAIN_NAME] Edit" at bounding box center [412, 375] width 203 height 95
click at [329, 416] on link "Edit" at bounding box center [412, 413] width 203 height 18
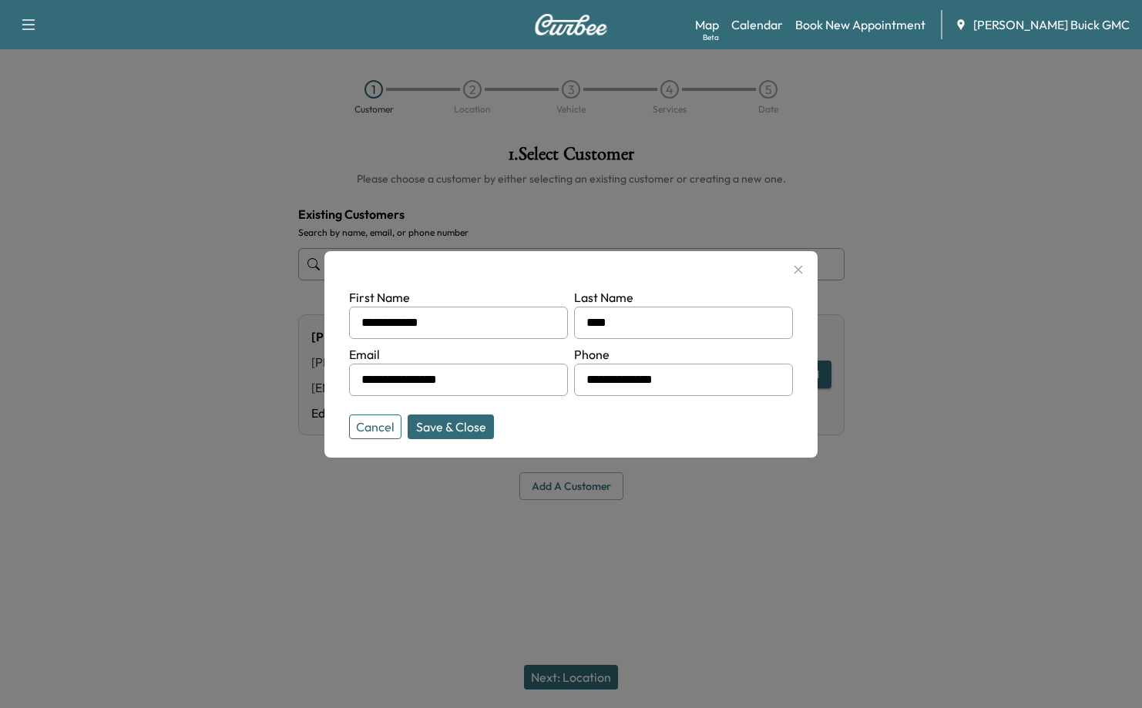
click at [673, 383] on input "**********" at bounding box center [683, 380] width 219 height 32
click at [673, 382] on input "**********" at bounding box center [683, 380] width 219 height 32
click at [451, 425] on button "Save & Close" at bounding box center [451, 427] width 86 height 25
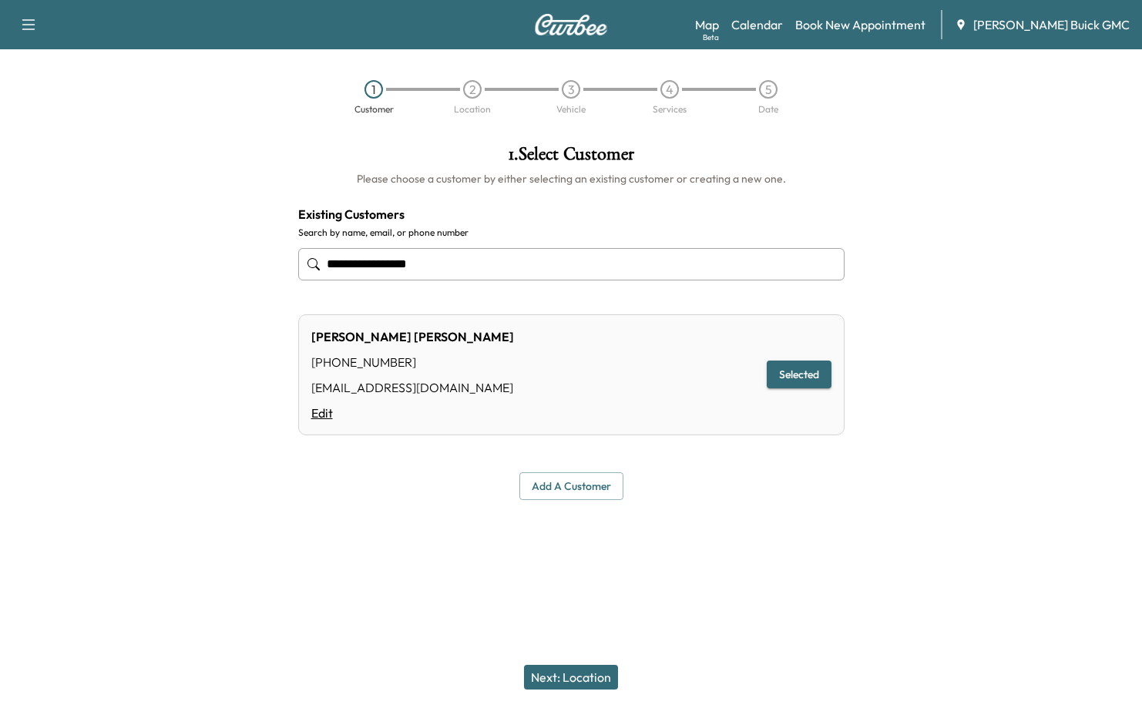
click at [330, 406] on link "Edit" at bounding box center [412, 413] width 203 height 18
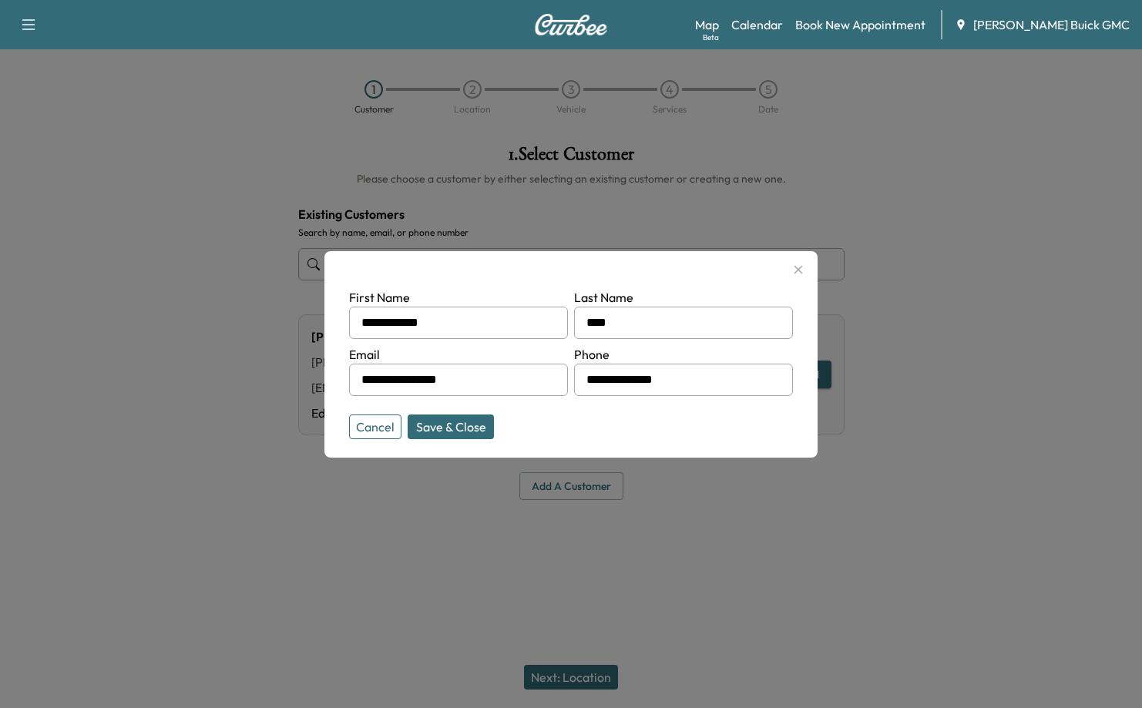
click at [695, 377] on input "**********" at bounding box center [683, 380] width 219 height 32
paste input "text"
type input "**********"
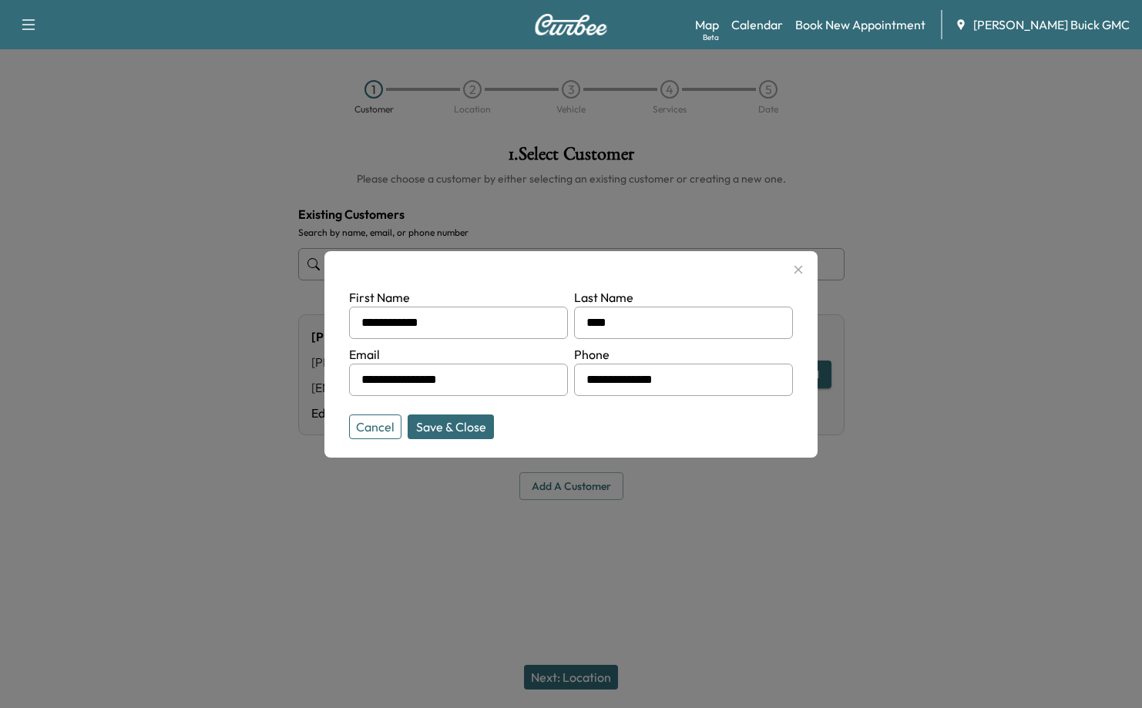
click at [471, 429] on button "Save & Close" at bounding box center [451, 427] width 86 height 25
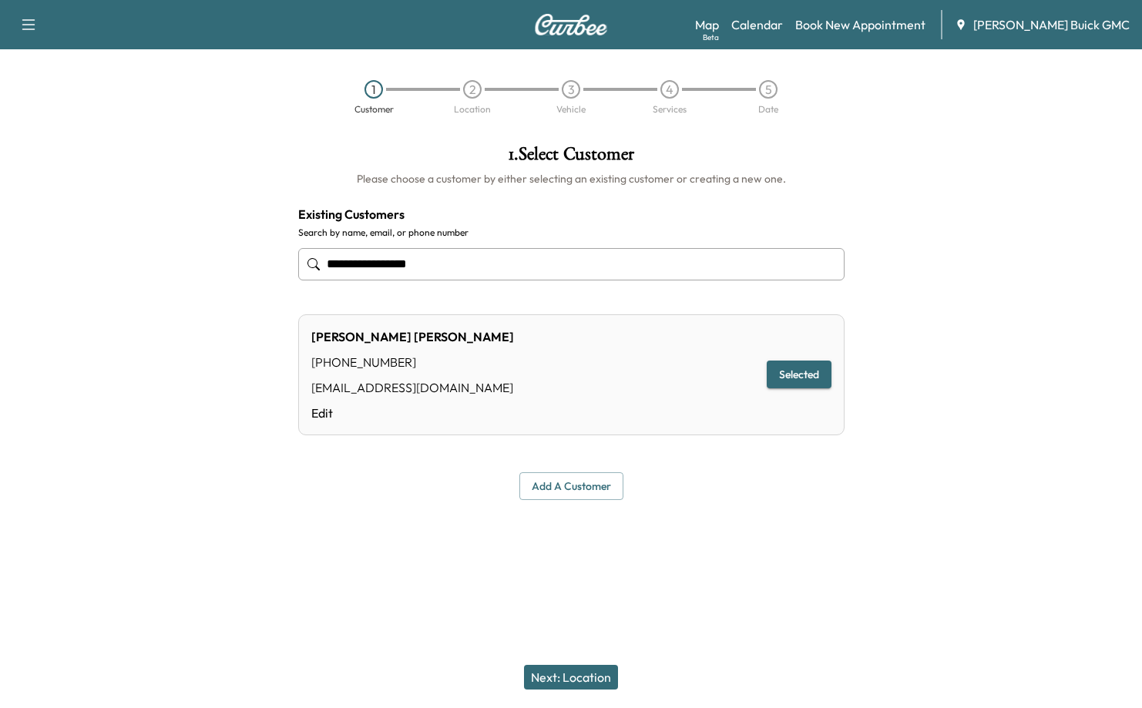
drag, startPoint x: 802, startPoint y: 557, endPoint x: 782, endPoint y: 540, distance: 26.2
click at [799, 553] on div at bounding box center [571, 537] width 1142 height 49
click at [808, 368] on button "Selected" at bounding box center [799, 375] width 65 height 29
click at [582, 668] on button "Next: Location" at bounding box center [571, 677] width 94 height 25
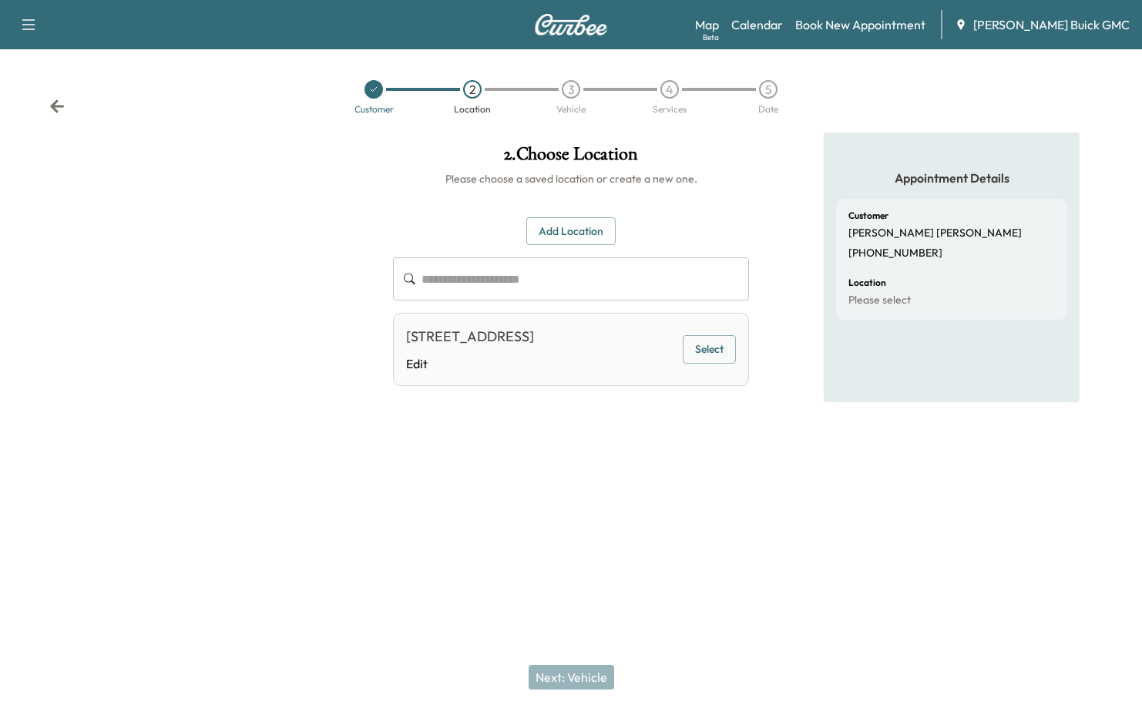
click at [705, 345] on button "Select" at bounding box center [709, 349] width 53 height 29
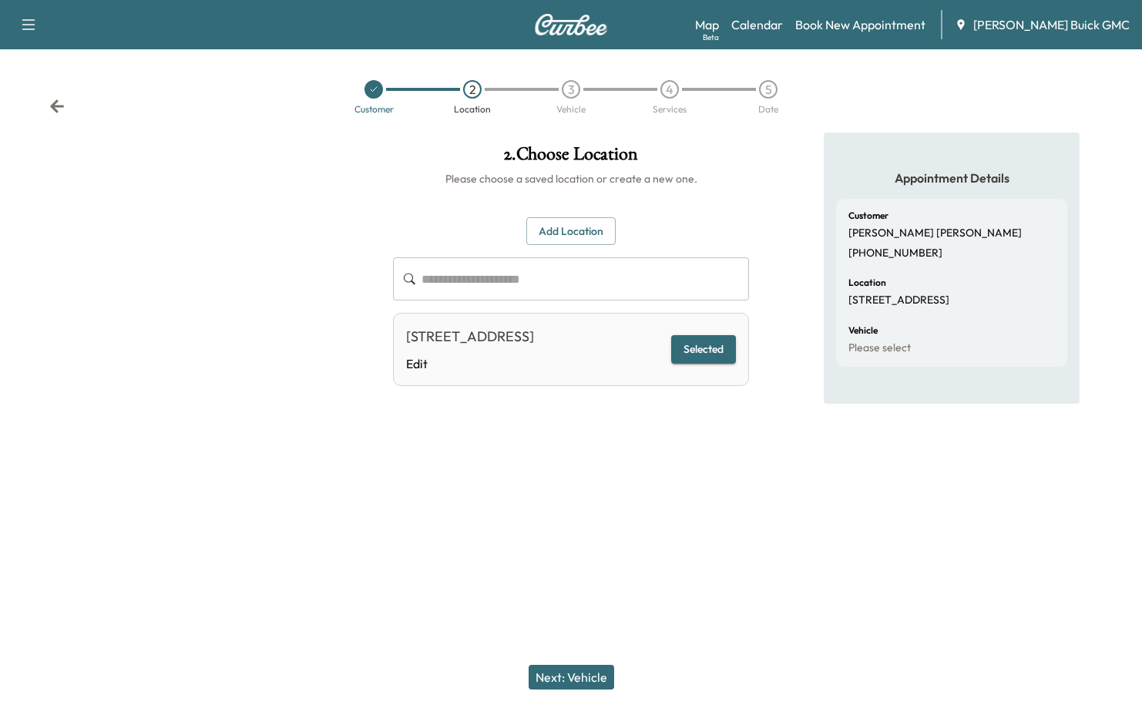
click at [563, 675] on button "Next: Vehicle" at bounding box center [572, 677] width 86 height 25
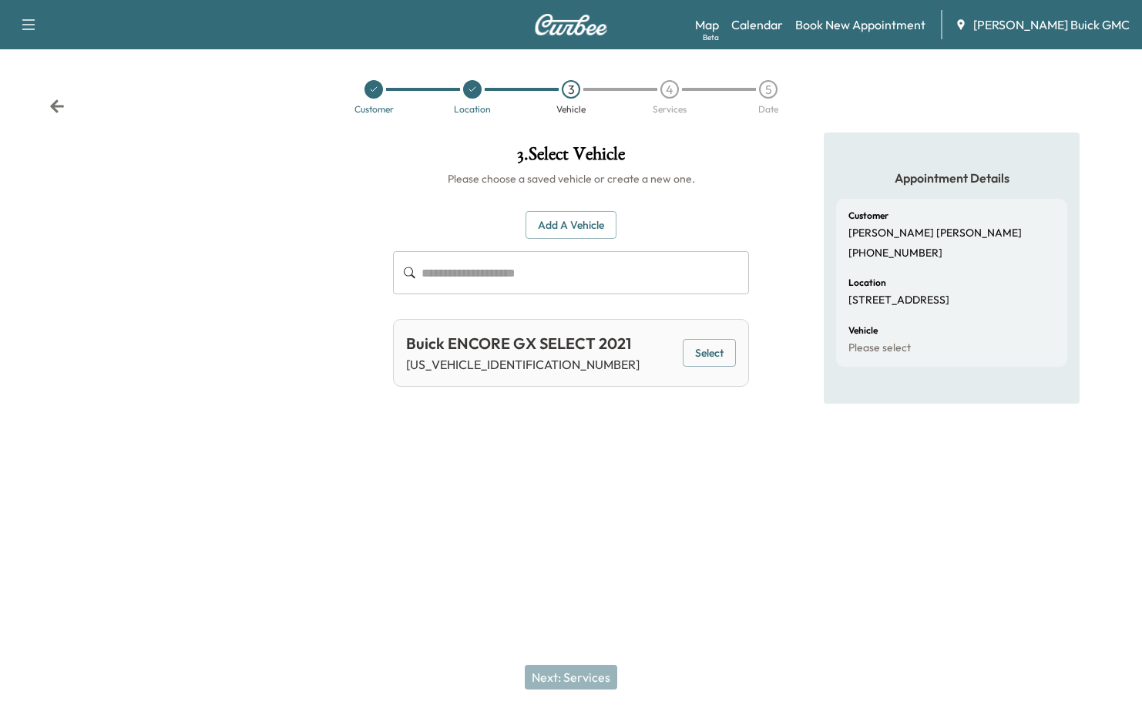
click at [702, 345] on button "Select" at bounding box center [709, 353] width 53 height 29
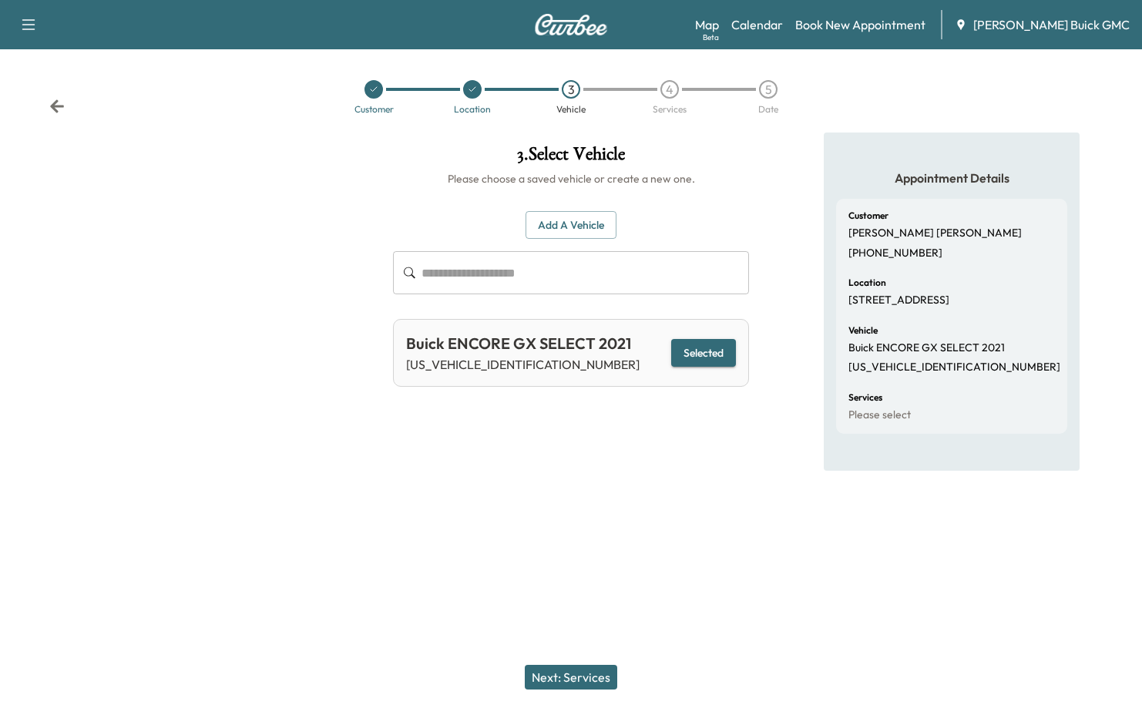
click at [565, 664] on div "Next: Services" at bounding box center [571, 678] width 1142 height 62
click at [573, 678] on button "Next: Services" at bounding box center [571, 677] width 92 height 25
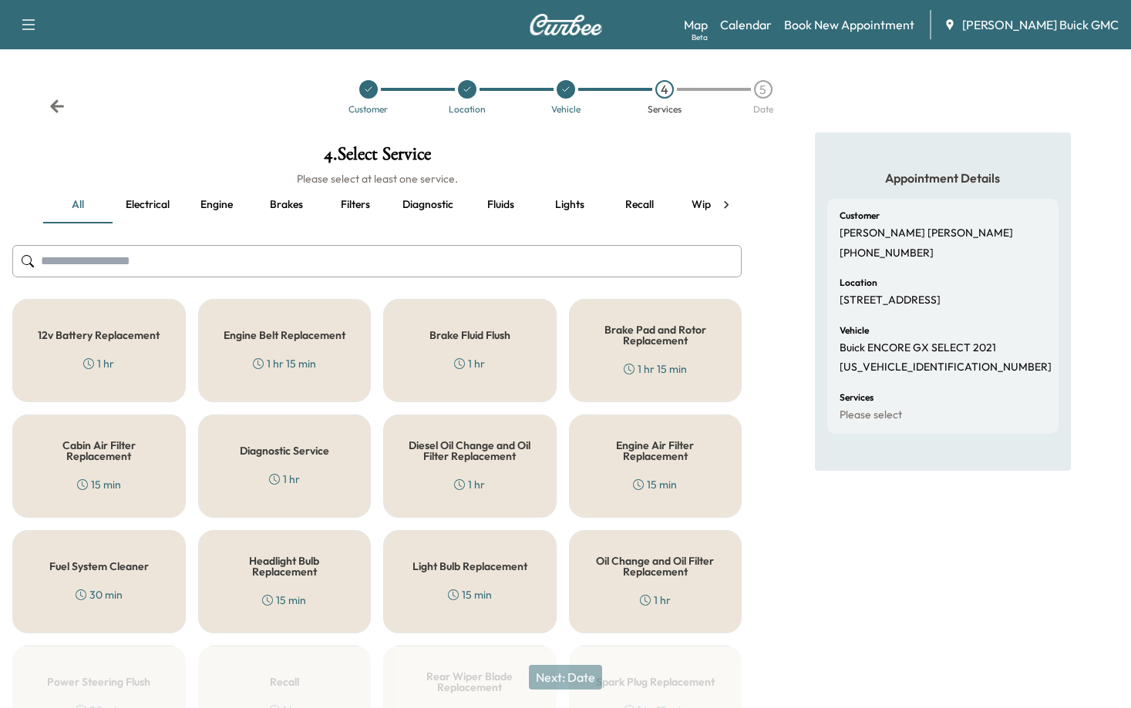
click at [251, 462] on div "Diagnostic Service 1 hr" at bounding box center [284, 466] width 173 height 103
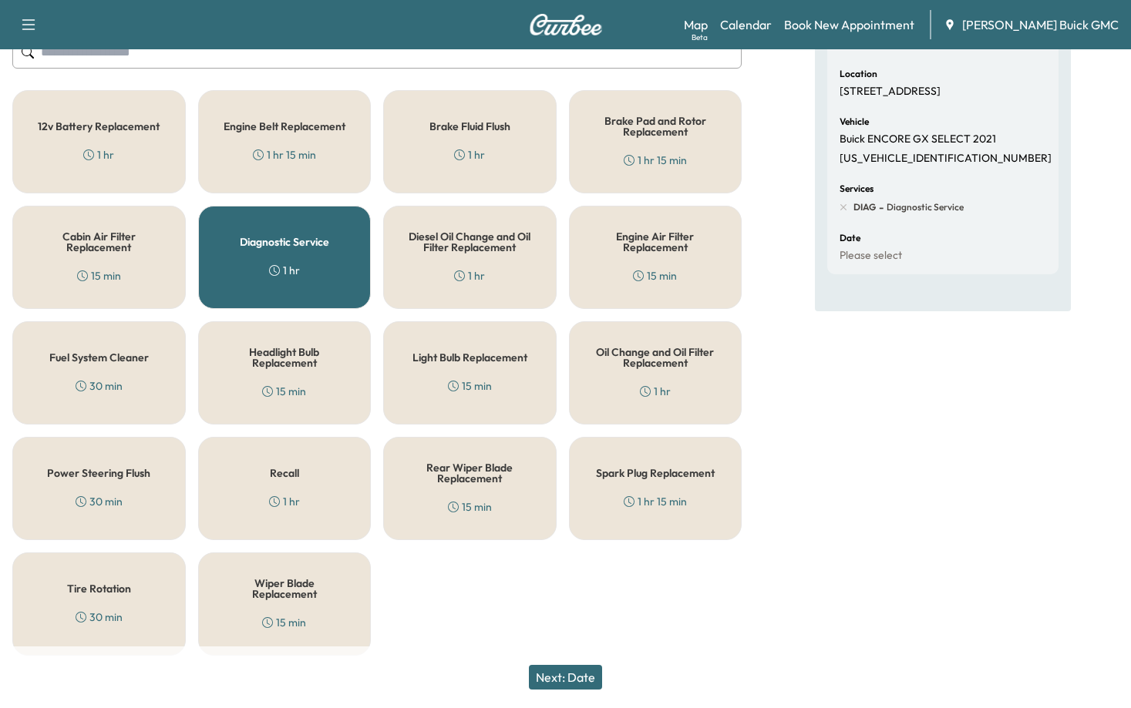
scroll to position [218, 0]
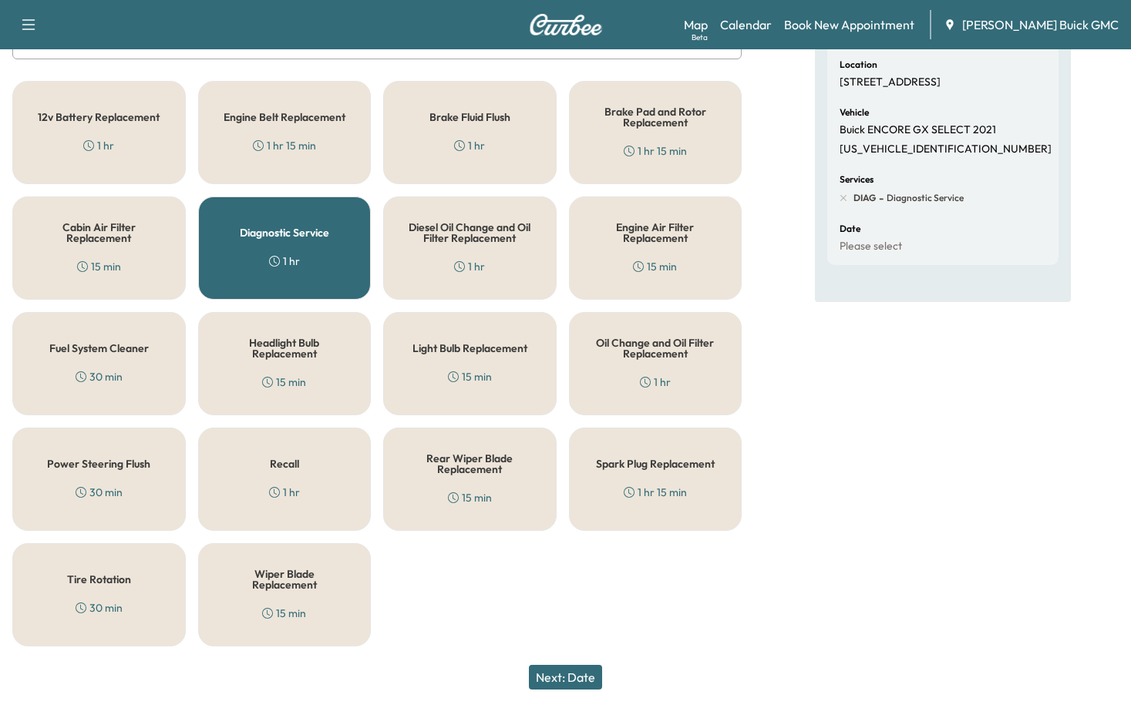
click at [587, 678] on button "Next: Date" at bounding box center [565, 677] width 73 height 25
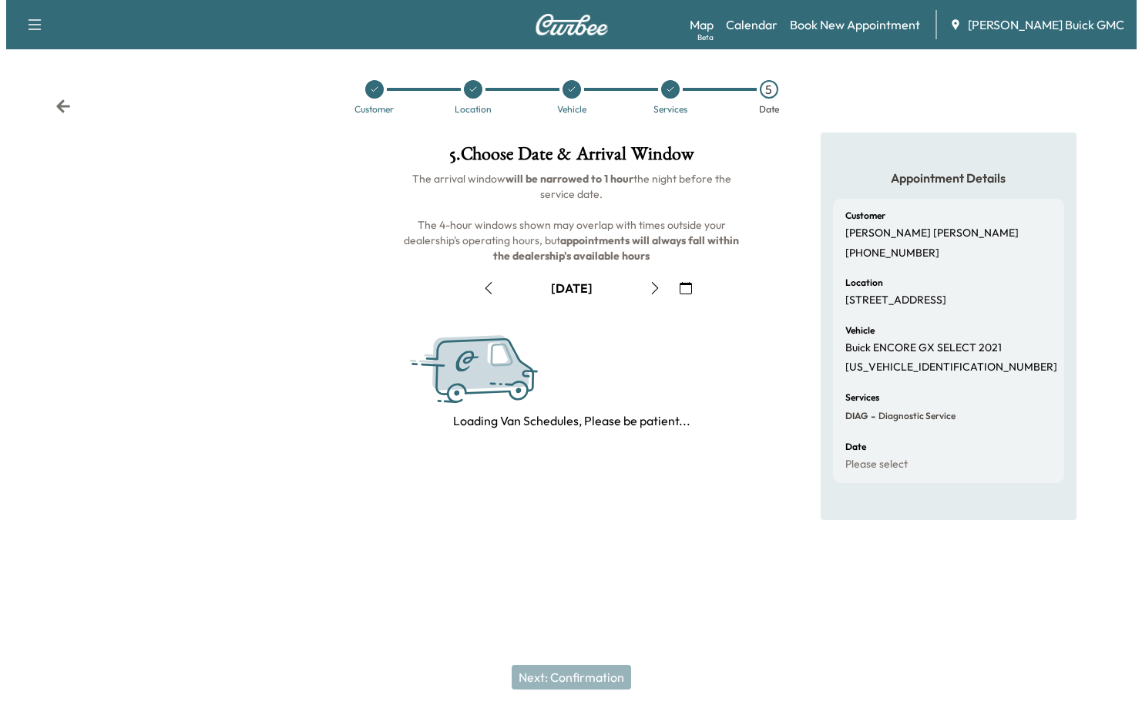
scroll to position [0, 0]
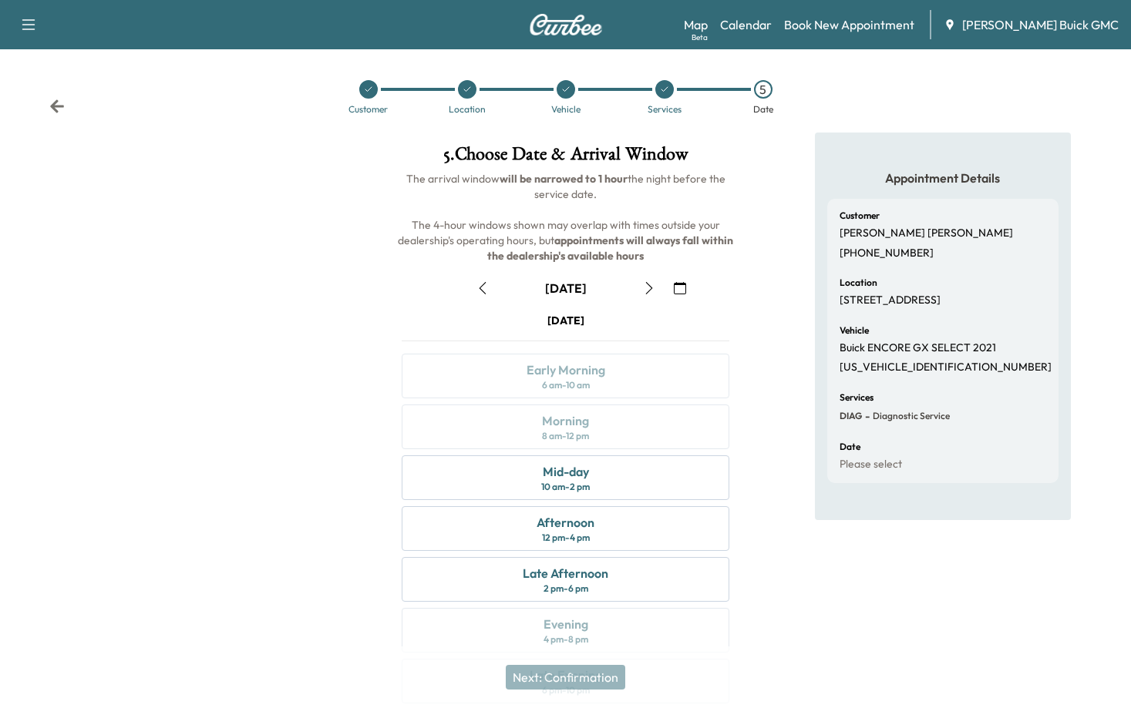
click at [547, 328] on div "[DATE]" at bounding box center [565, 320] width 37 height 15
click at [721, 307] on div "September [DATE] S M T W T F S 31 1 2 3 4 5 6 7 8 9 10 11 12 13 14 15 16 17 18 …" at bounding box center [565, 487] width 352 height 446
click at [555, 466] on div "Mid-day" at bounding box center [566, 471] width 46 height 18
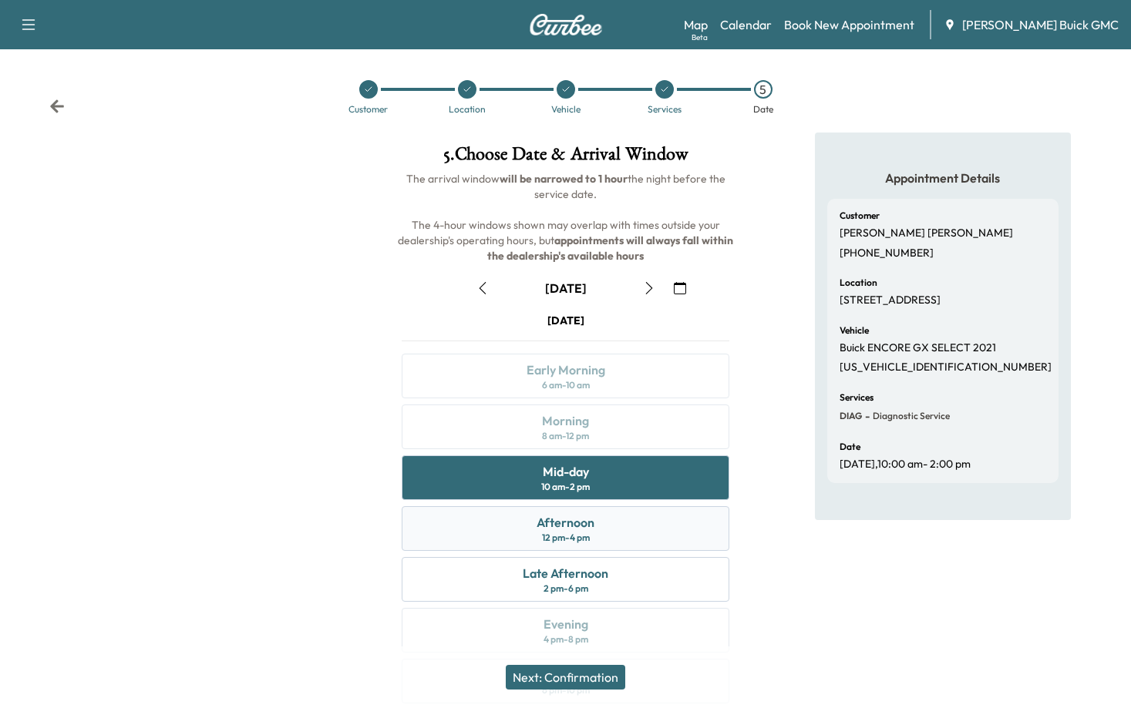
click at [562, 527] on div "Afternoon" at bounding box center [565, 522] width 58 height 18
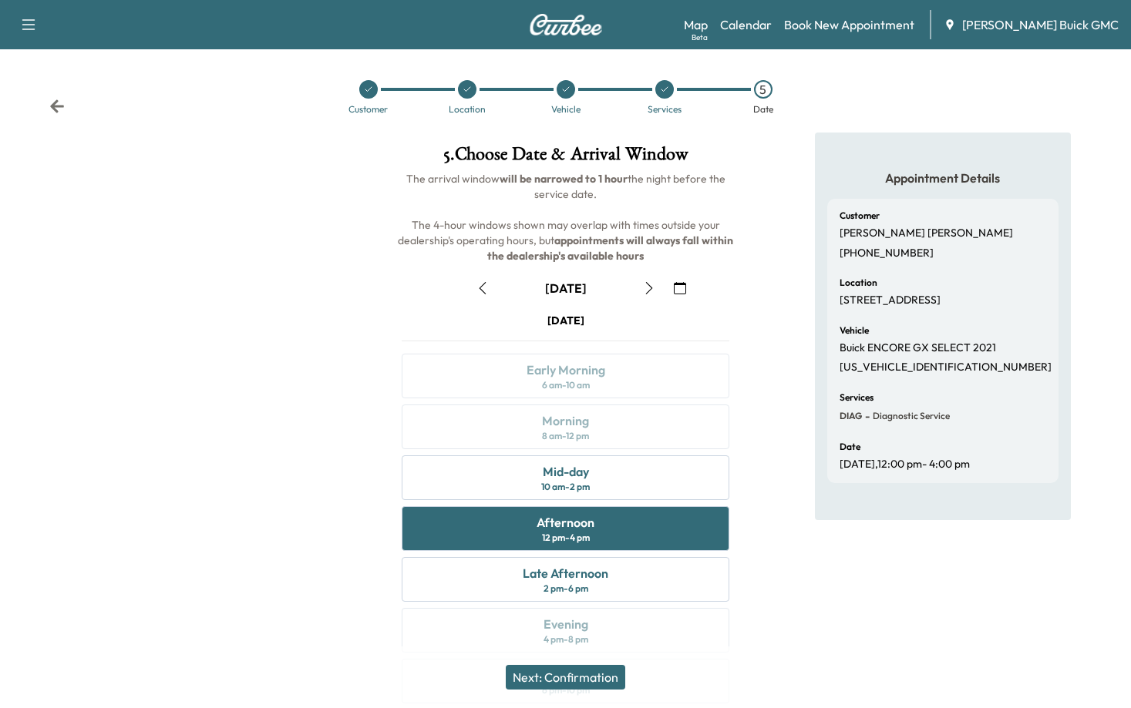
click at [554, 678] on button "Next: Confirmation" at bounding box center [565, 677] width 119 height 25
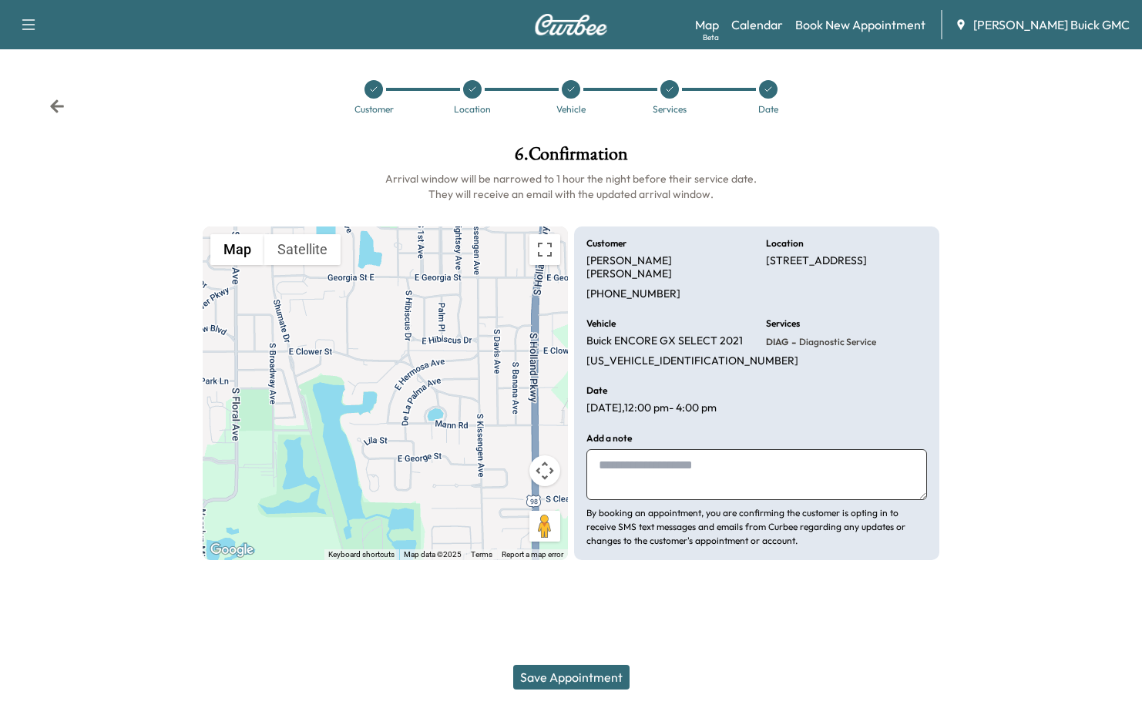
click at [609, 468] on textarea at bounding box center [757, 474] width 341 height 51
click at [700, 463] on textarea at bounding box center [757, 474] width 341 height 51
click at [697, 464] on textarea at bounding box center [757, 474] width 341 height 51
type textarea "*"
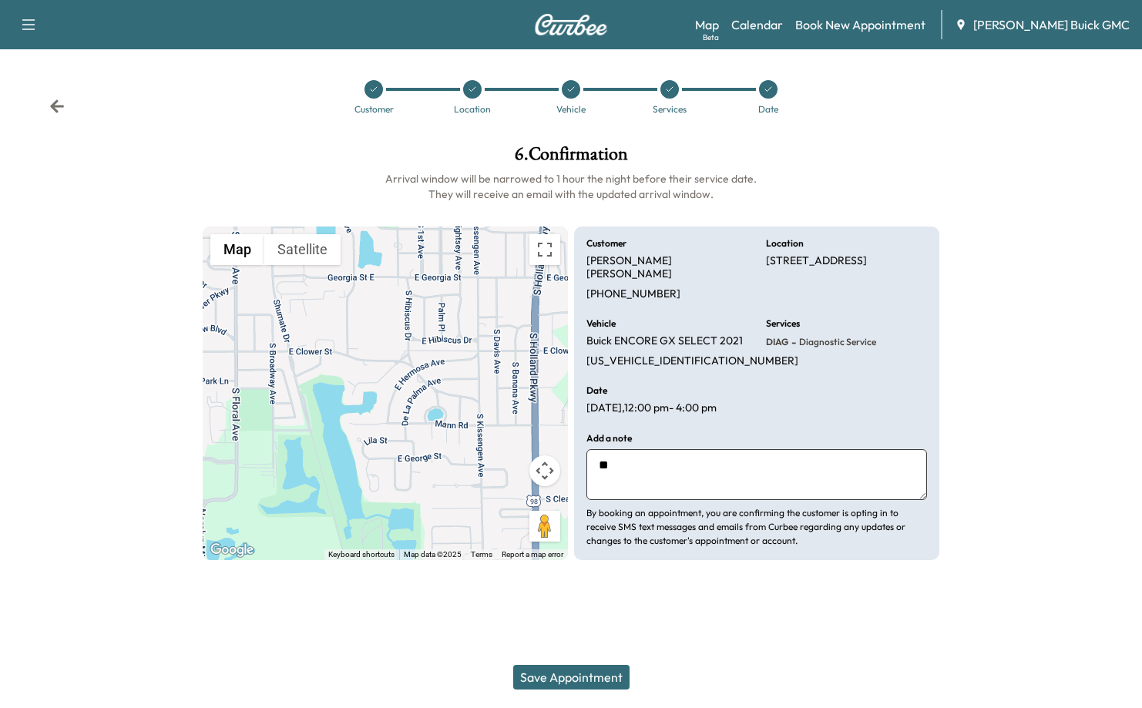
type textarea "*"
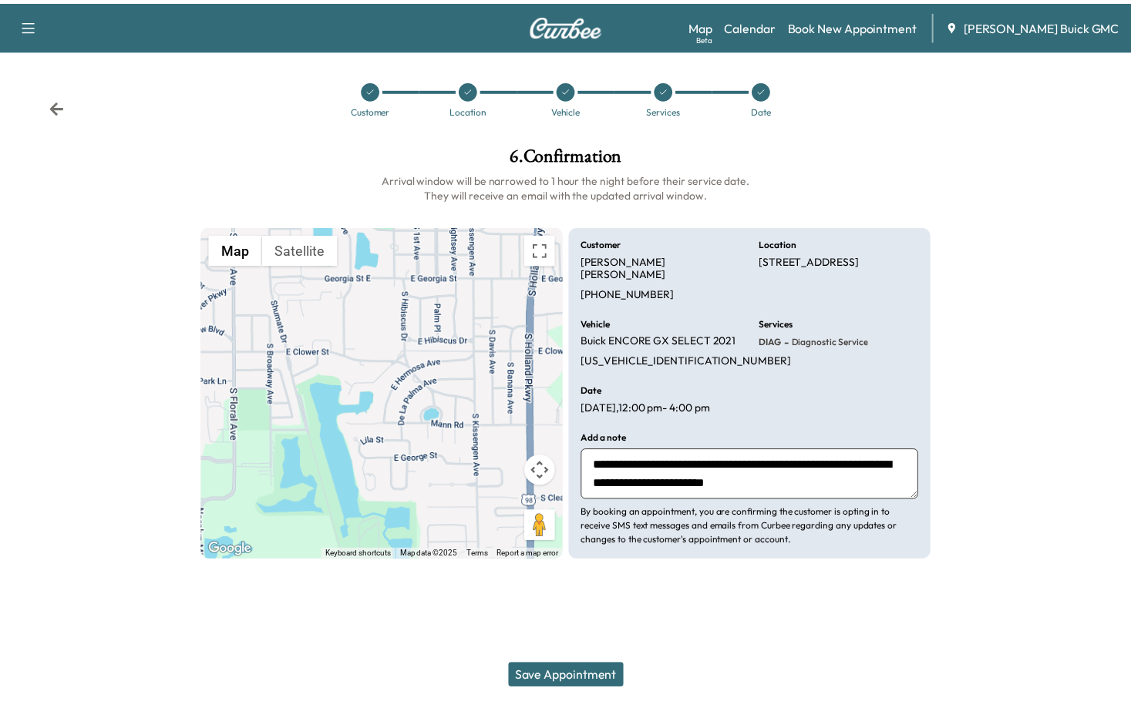
scroll to position [12, 0]
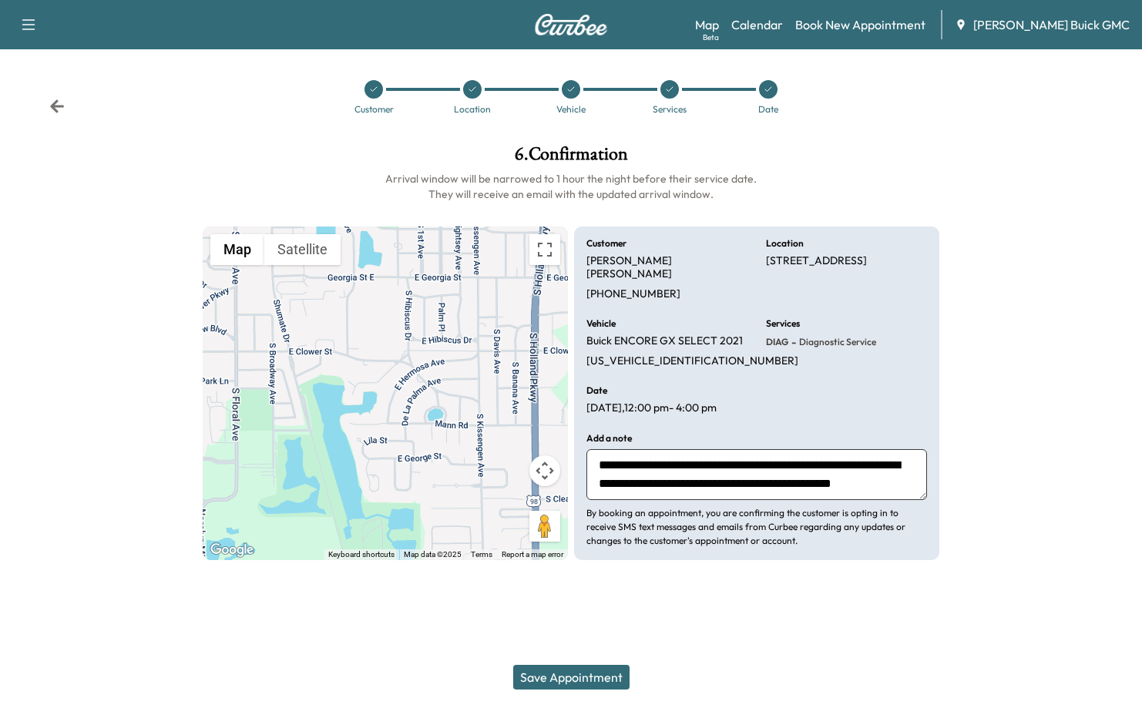
type textarea "**********"
click at [579, 674] on button "Save Appointment" at bounding box center [571, 677] width 116 height 25
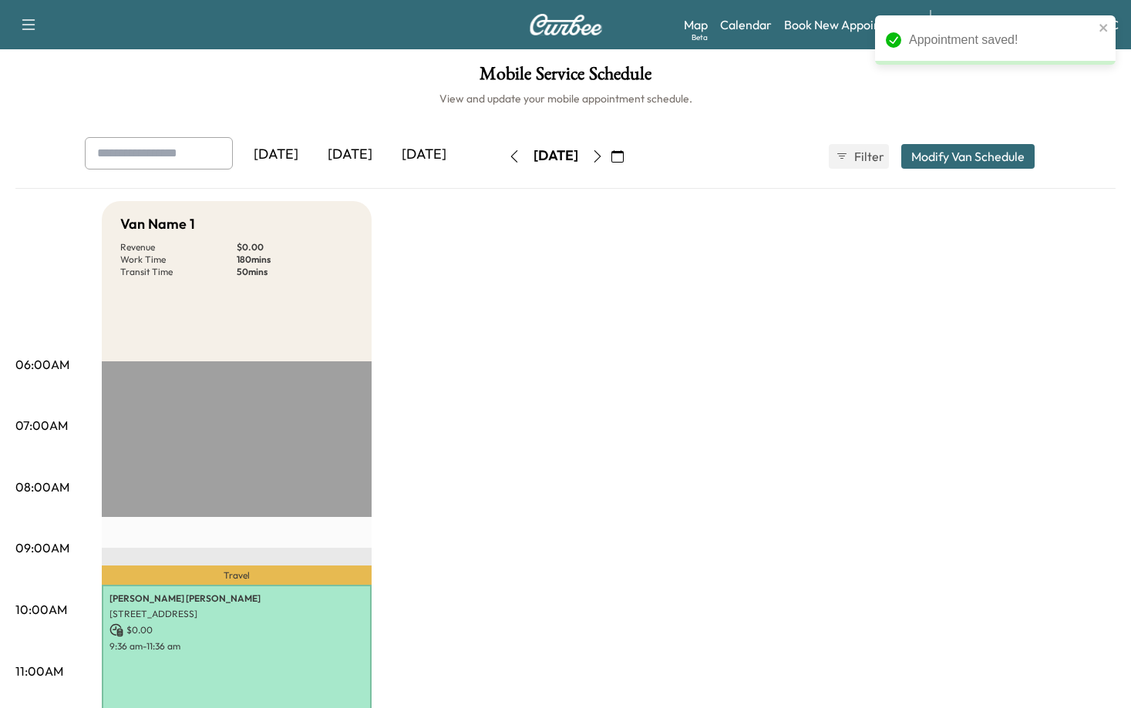
click at [421, 157] on div "[DATE]" at bounding box center [424, 154] width 74 height 35
click at [322, 146] on div "[DATE]" at bounding box center [350, 154] width 74 height 35
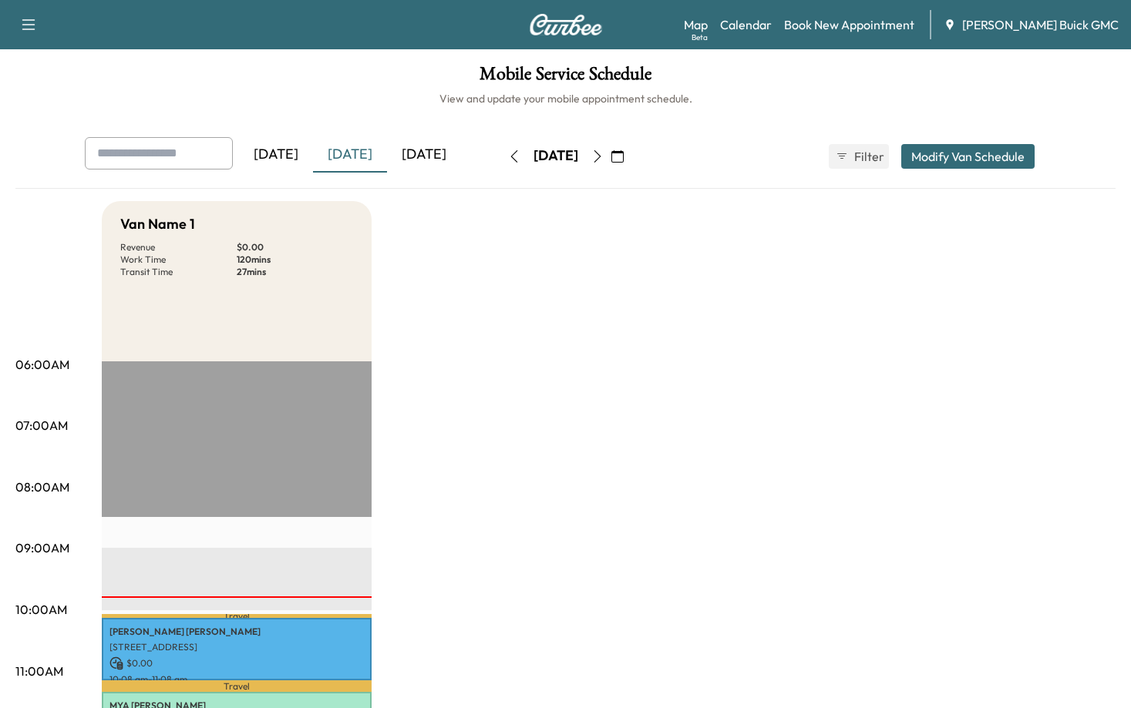
click at [445, 150] on div "[DATE]" at bounding box center [424, 154] width 74 height 35
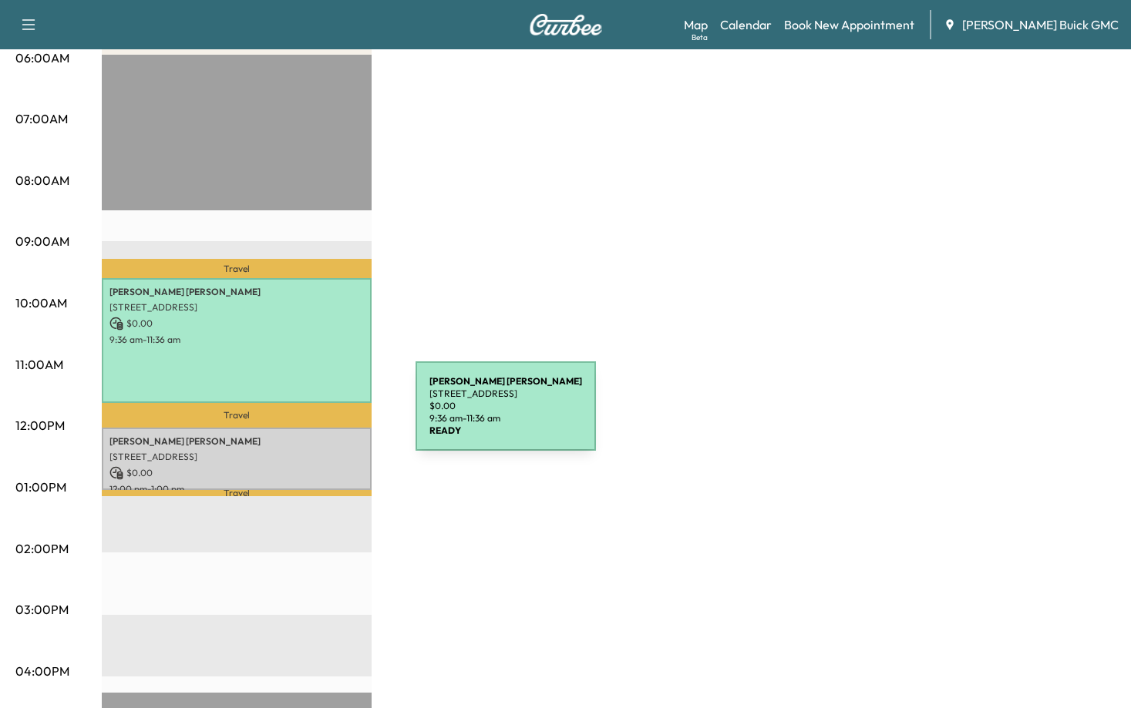
scroll to position [308, 0]
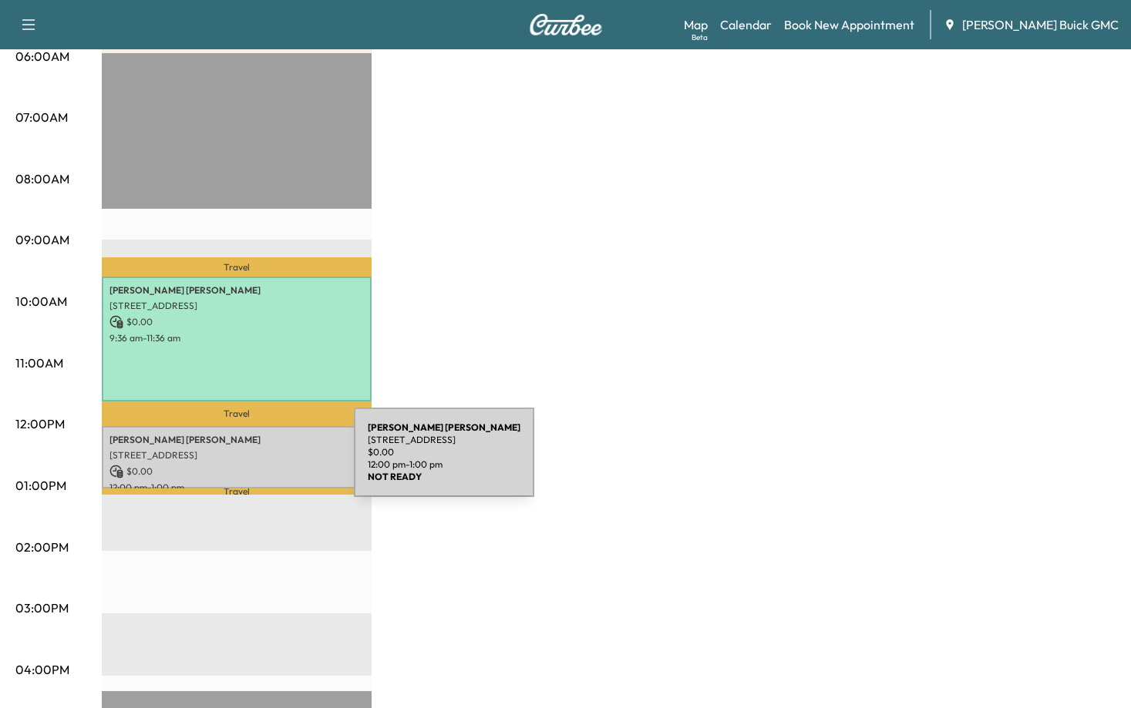
click at [238, 465] on p "$ 0.00" at bounding box center [236, 472] width 254 height 14
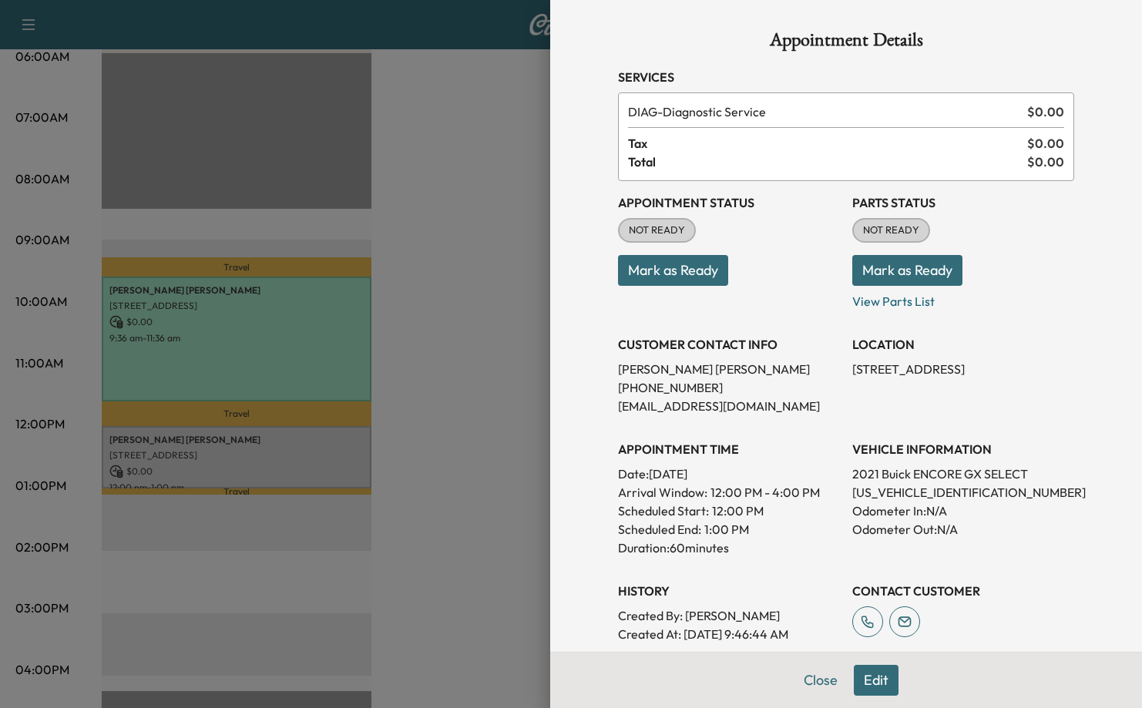
click at [676, 272] on button "Mark as Ready" at bounding box center [673, 270] width 110 height 31
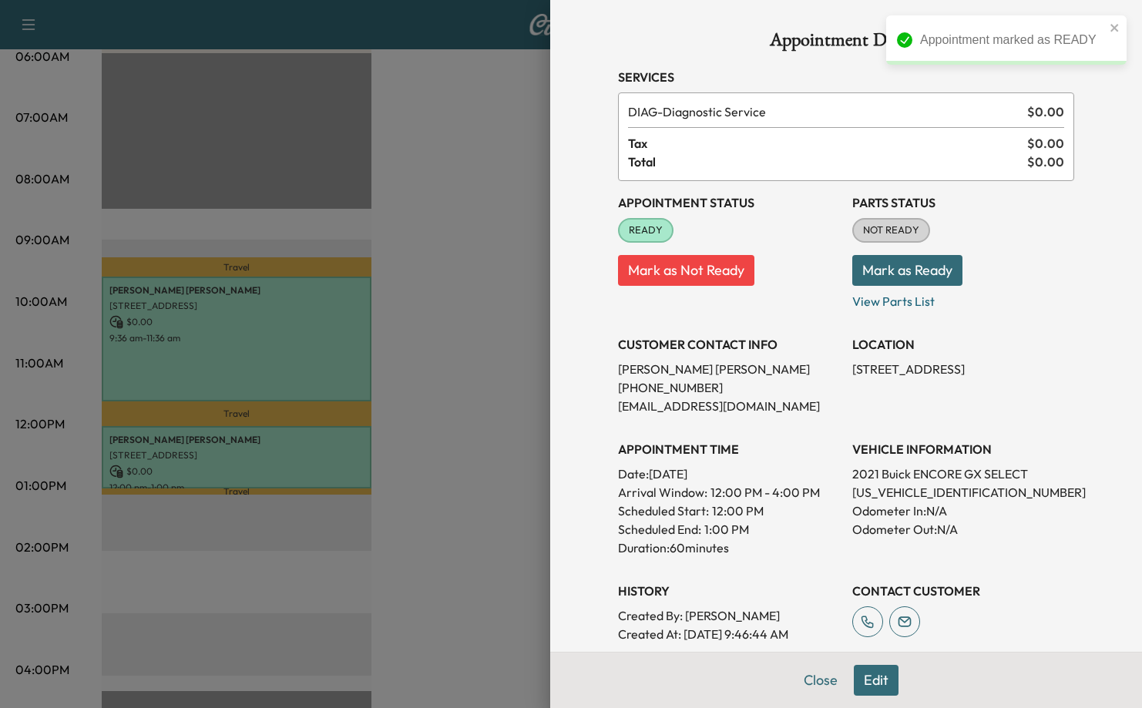
click at [910, 272] on button "Mark as Ready" at bounding box center [908, 270] width 110 height 31
click at [449, 281] on div at bounding box center [571, 354] width 1142 height 708
